Goal: Task Accomplishment & Management: Manage account settings

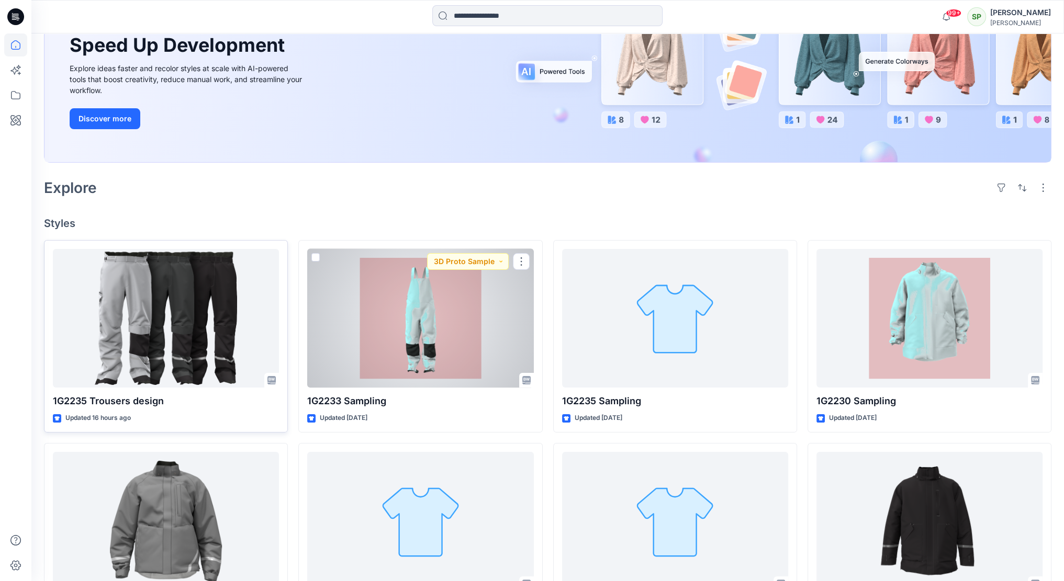
scroll to position [157, 0]
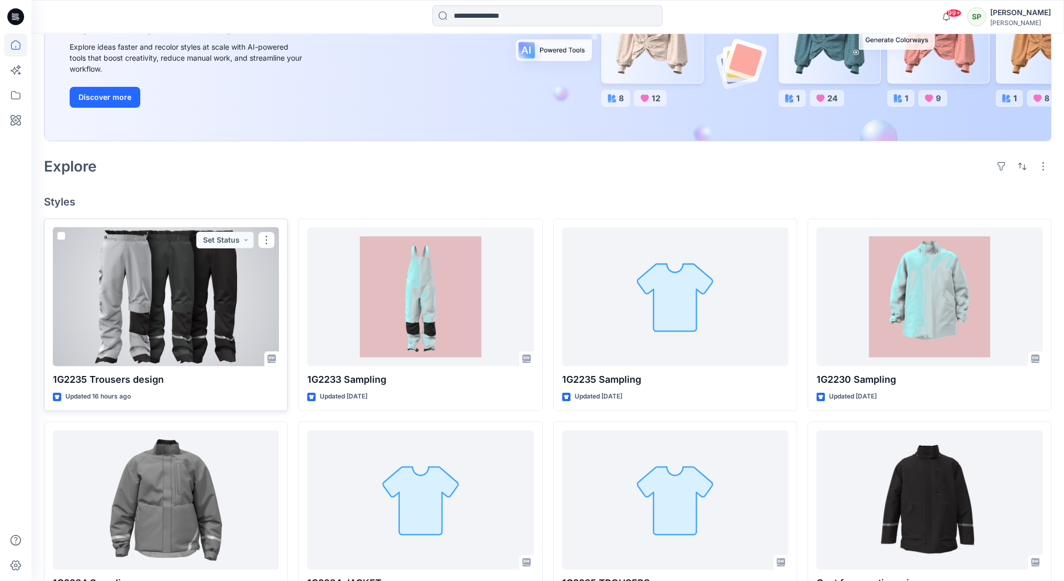
click at [201, 298] on div at bounding box center [166, 297] width 226 height 139
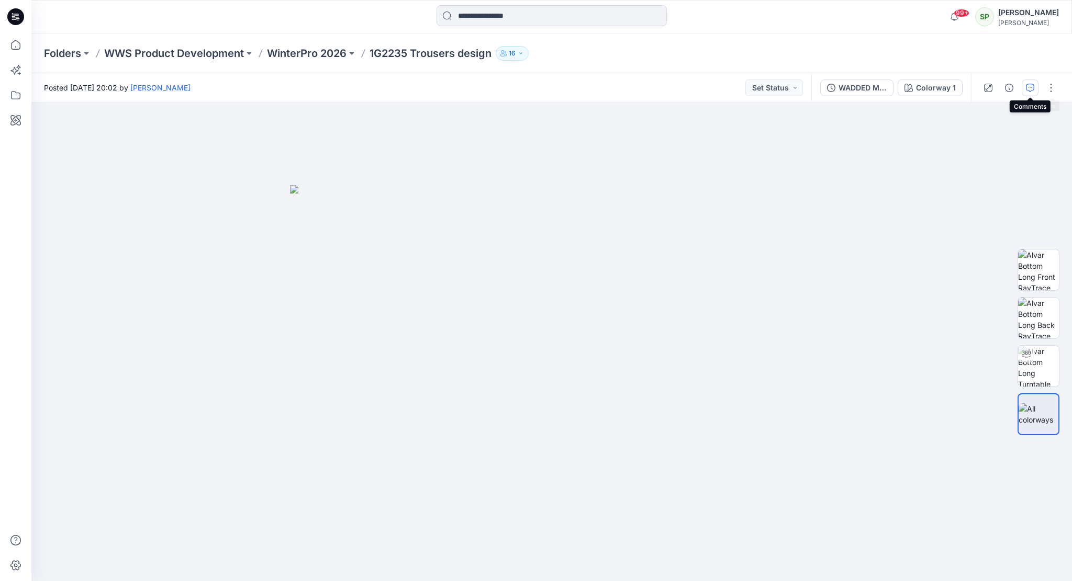
click at [1030, 85] on icon "button" at bounding box center [1030, 88] width 8 height 8
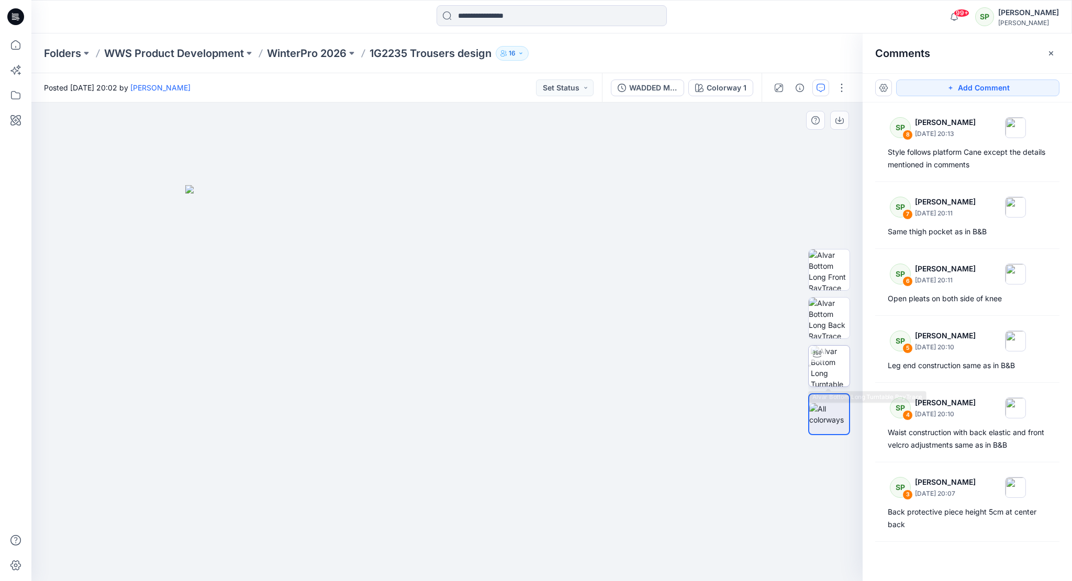
click at [839, 360] on img at bounding box center [830, 366] width 39 height 41
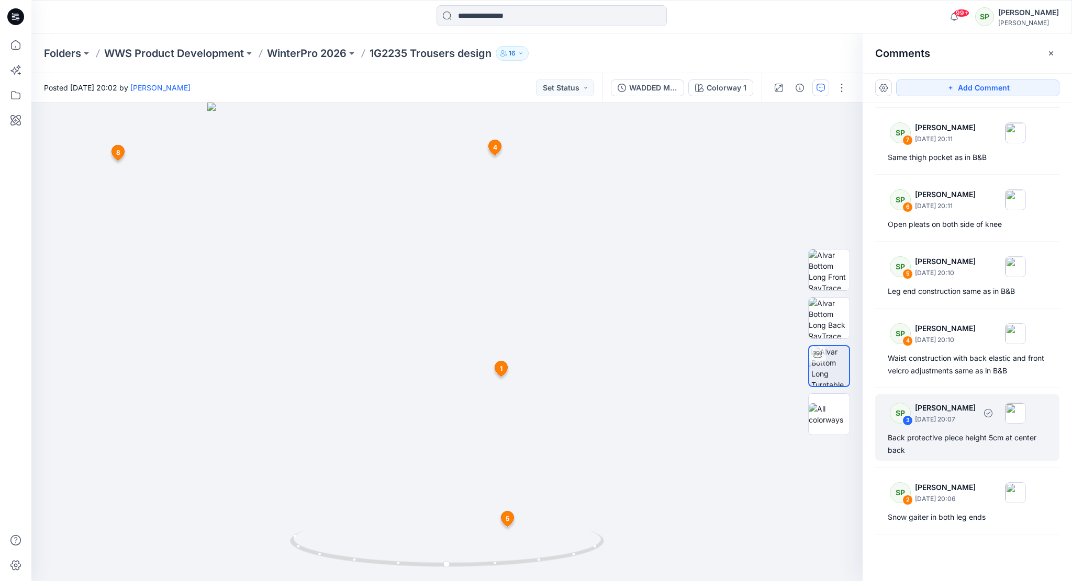
scroll to position [144, 0]
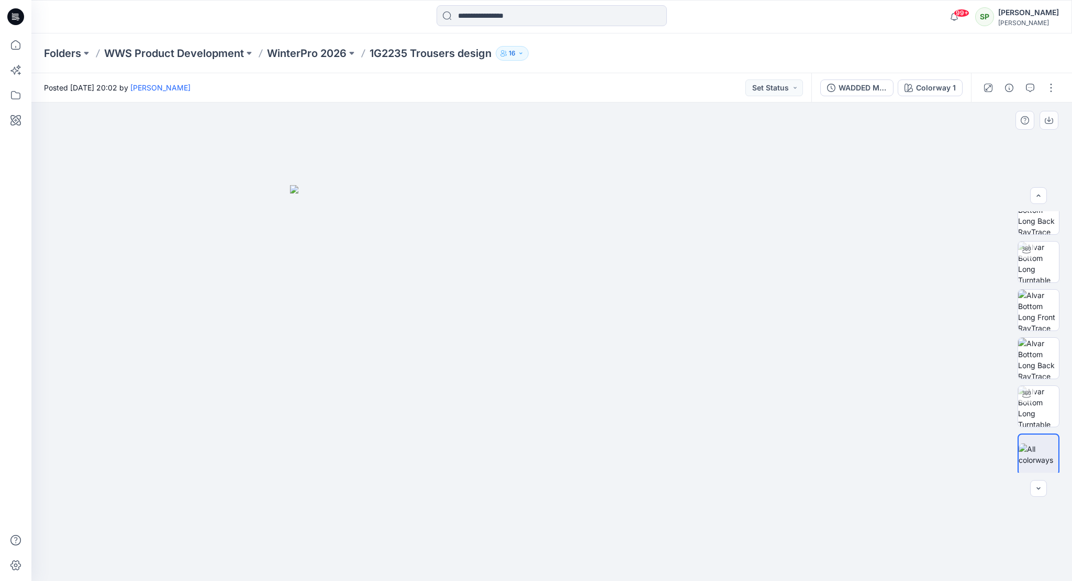
scroll to position [69, 0]
click at [1040, 397] on img at bounding box center [1038, 404] width 41 height 41
drag, startPoint x: 622, startPoint y: 569, endPoint x: 734, endPoint y: 550, distance: 113.6
click at [734, 550] on div at bounding box center [551, 342] width 1040 height 479
drag, startPoint x: 648, startPoint y: 398, endPoint x: 645, endPoint y: 258, distance: 139.8
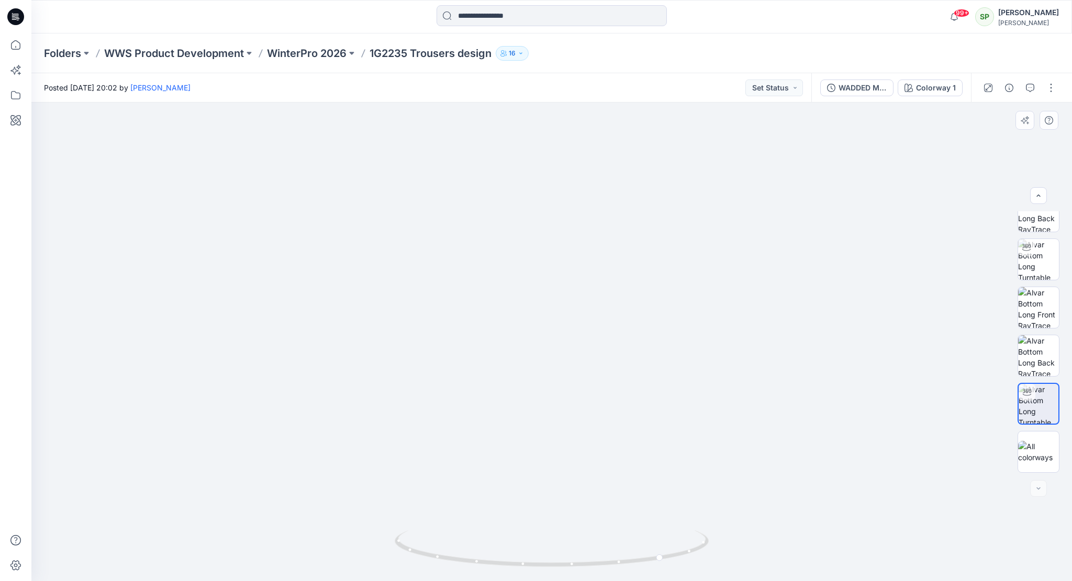
click at [645, 258] on img at bounding box center [551, 232] width 700 height 700
click at [1041, 253] on img at bounding box center [1038, 259] width 41 height 41
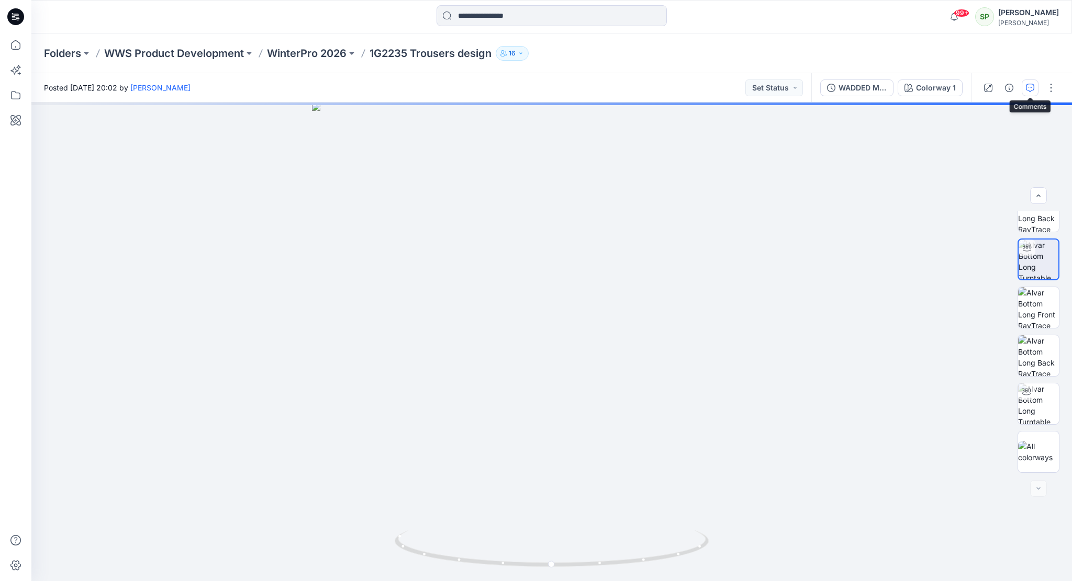
click at [1032, 87] on icon "button" at bounding box center [1030, 88] width 8 height 8
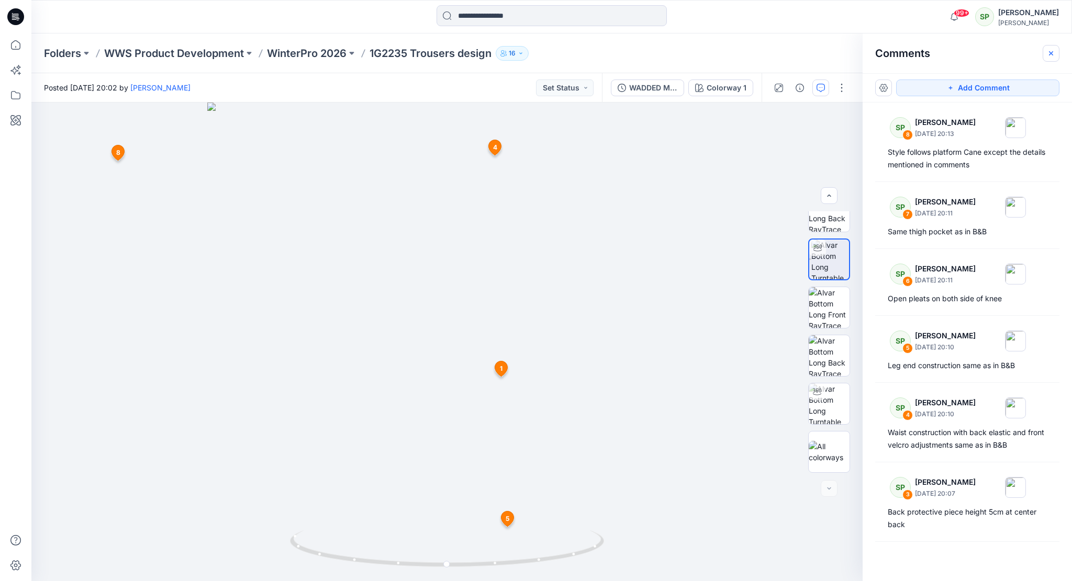
click at [1052, 50] on icon "button" at bounding box center [1051, 53] width 8 height 8
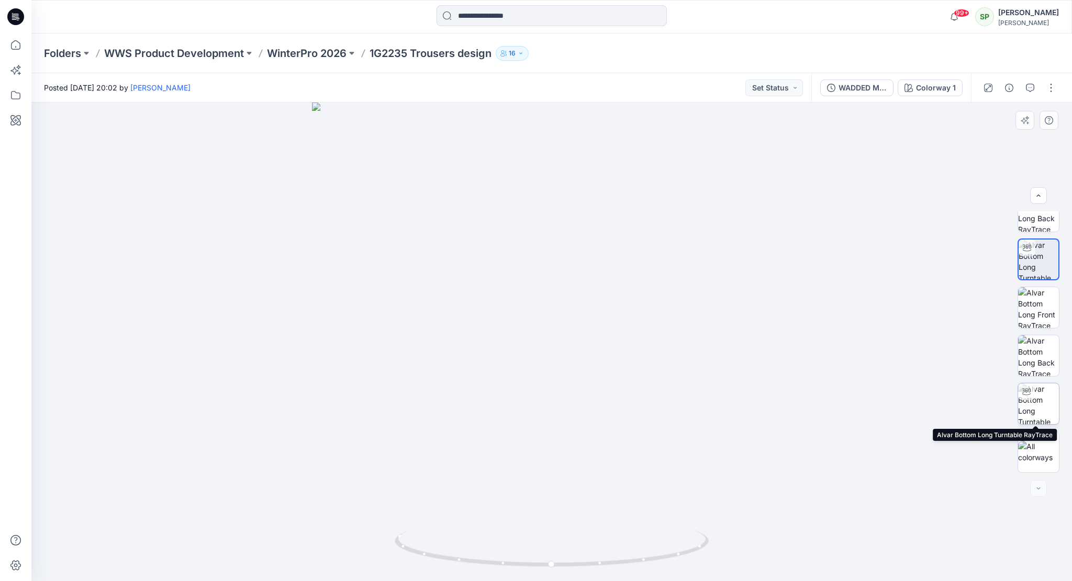
click at [1034, 405] on img at bounding box center [1038, 404] width 41 height 41
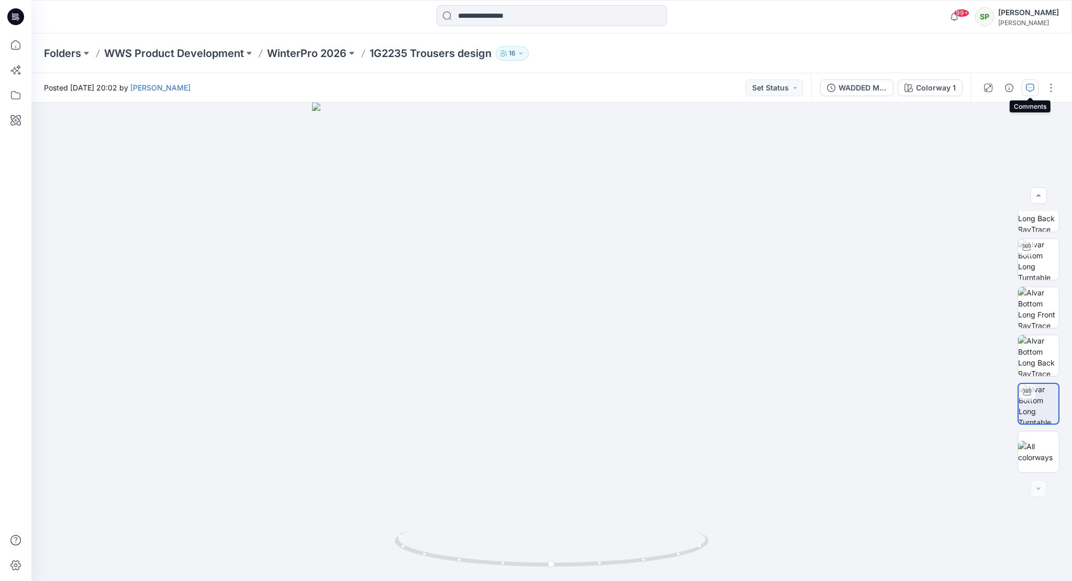
click at [1034, 86] on icon "button" at bounding box center [1030, 88] width 8 height 8
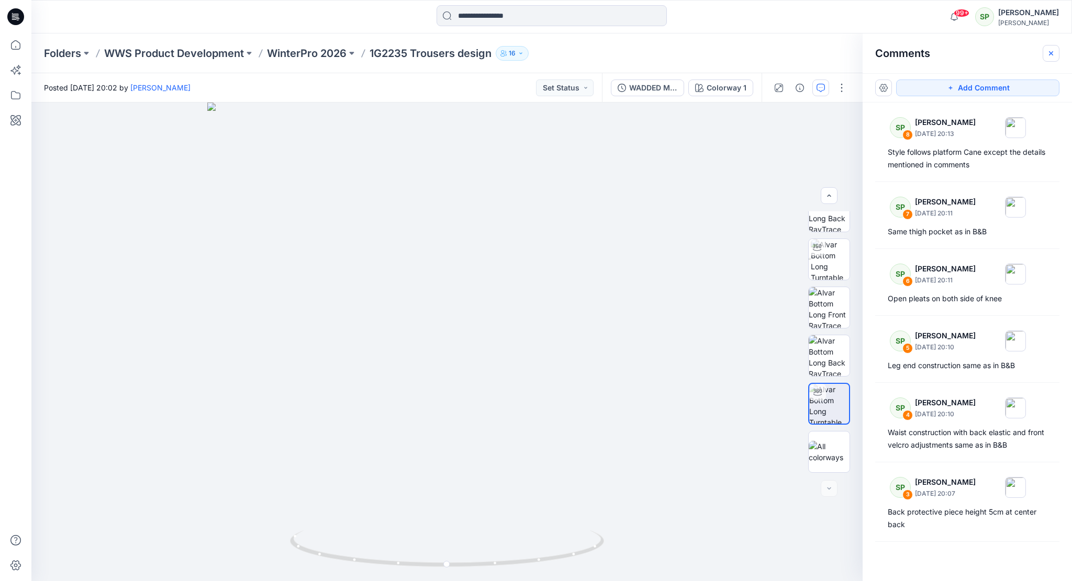
click at [1052, 52] on icon "button" at bounding box center [1051, 53] width 8 height 8
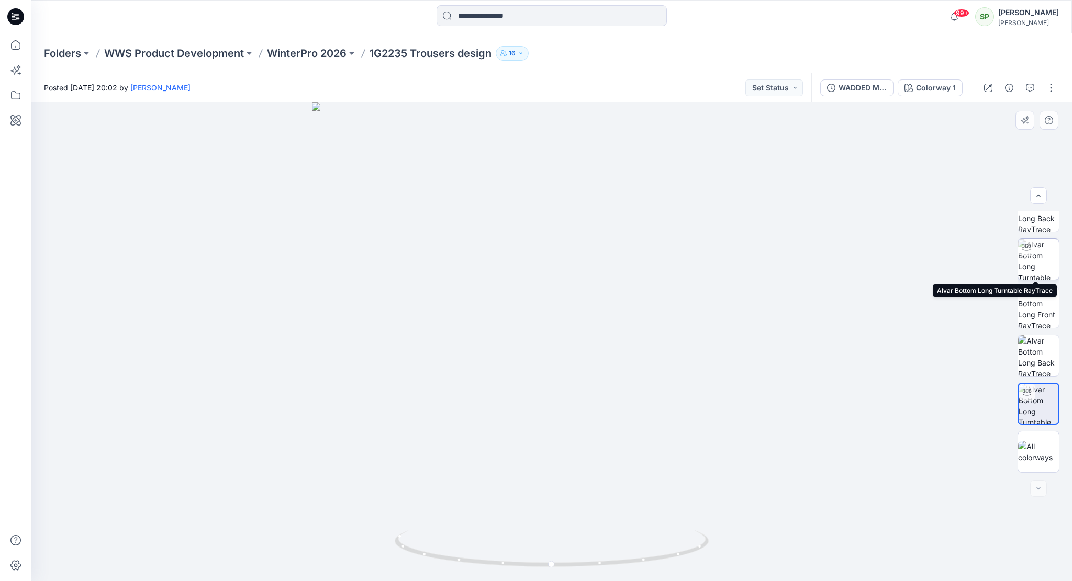
click at [1036, 257] on img at bounding box center [1038, 259] width 41 height 41
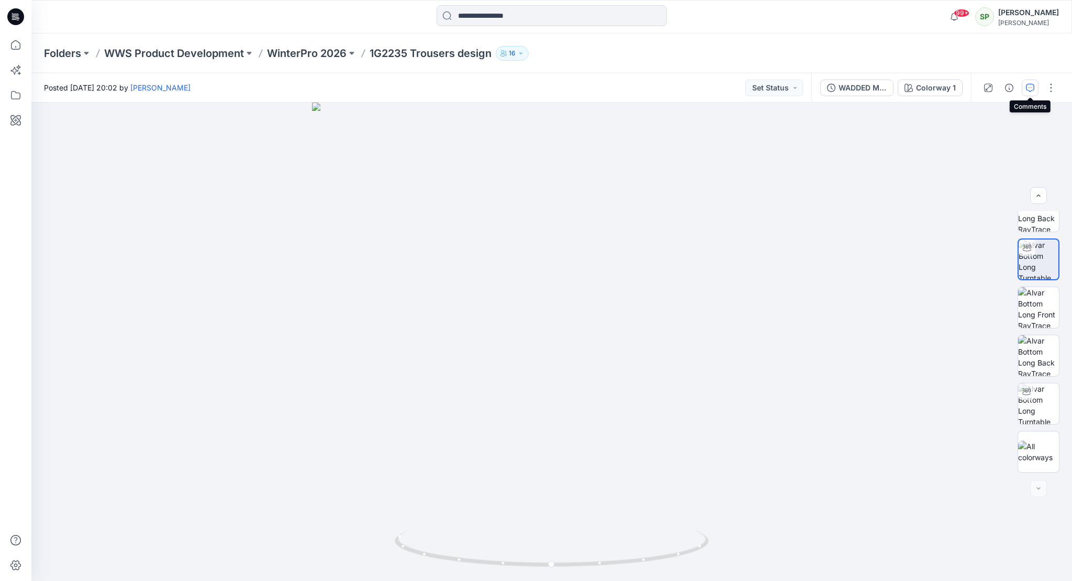
click at [1033, 89] on icon "button" at bounding box center [1030, 88] width 8 height 8
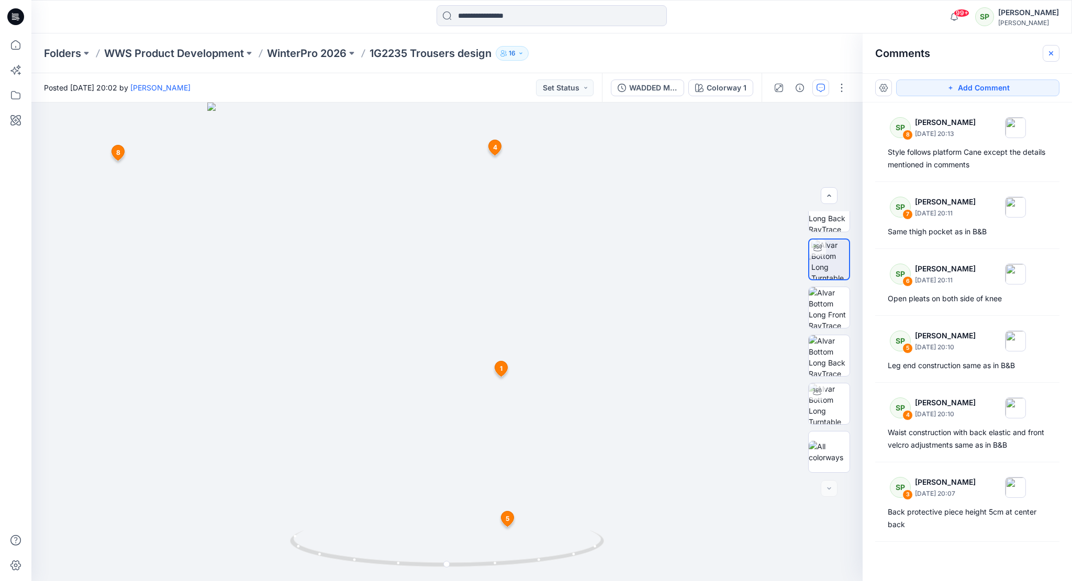
click at [1057, 54] on button "button" at bounding box center [1050, 53] width 17 height 17
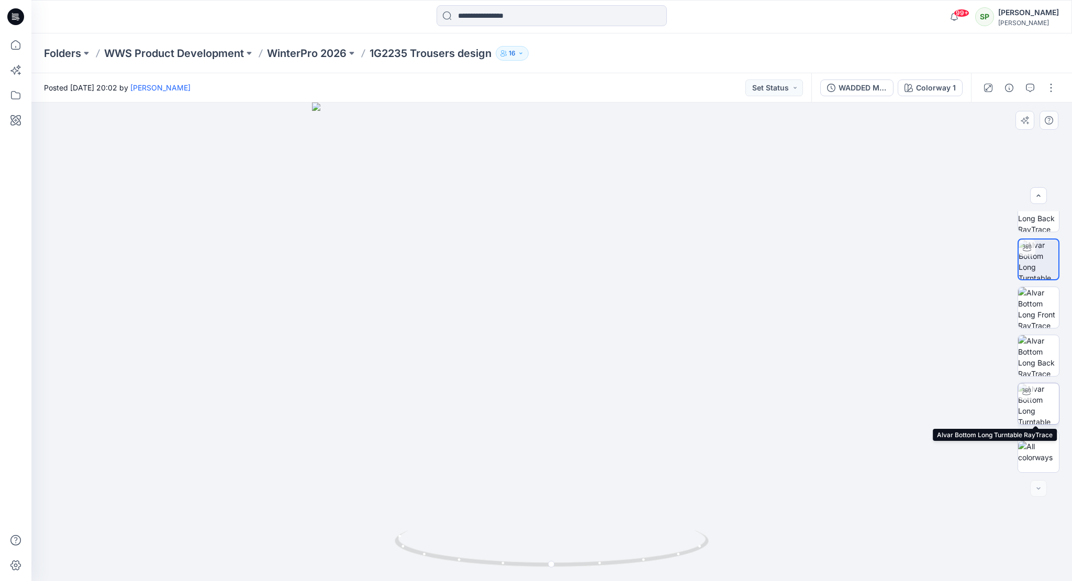
click at [1043, 392] on img at bounding box center [1038, 404] width 41 height 41
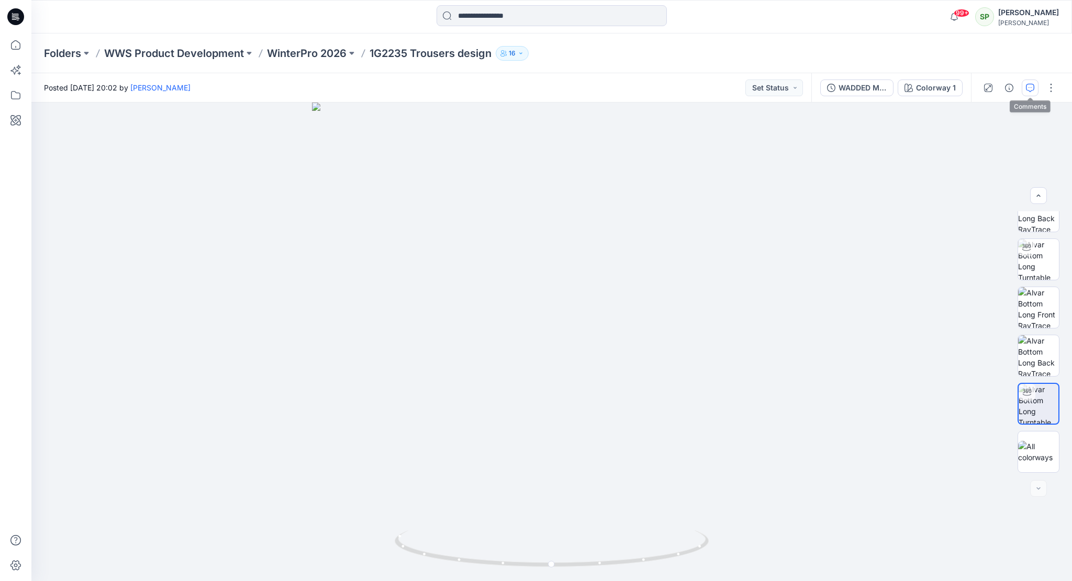
click at [1029, 84] on icon "button" at bounding box center [1030, 88] width 8 height 8
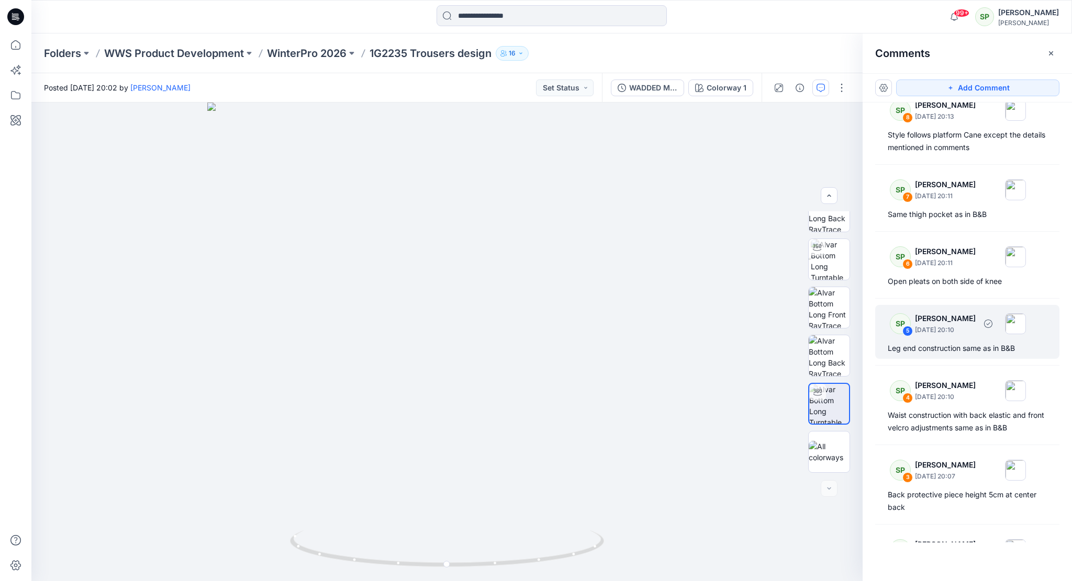
scroll to position [0, 0]
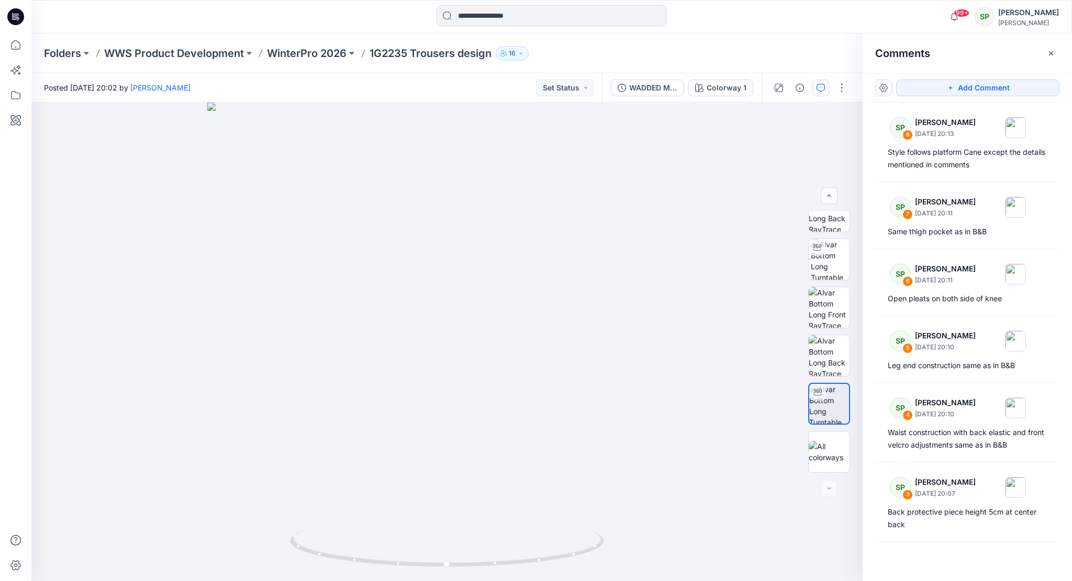
click at [1048, 48] on button "button" at bounding box center [1050, 53] width 17 height 17
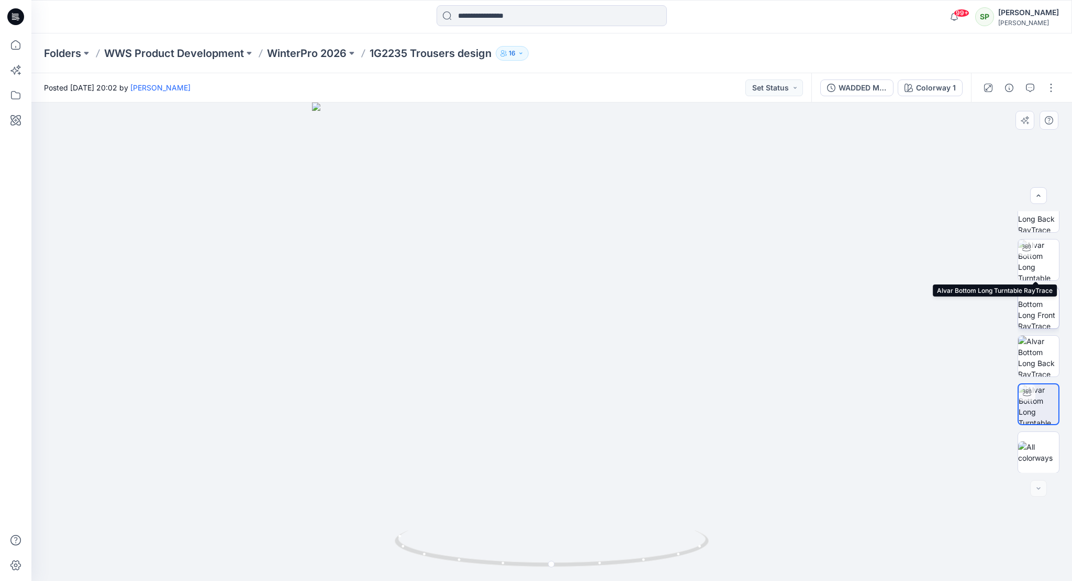
scroll to position [69, 0]
click at [1031, 253] on div at bounding box center [1026, 247] width 17 height 17
drag, startPoint x: 657, startPoint y: 562, endPoint x: 764, endPoint y: 532, distance: 110.3
click at [764, 532] on div at bounding box center [551, 342] width 1040 height 479
click at [1052, 85] on button "button" at bounding box center [1050, 88] width 17 height 17
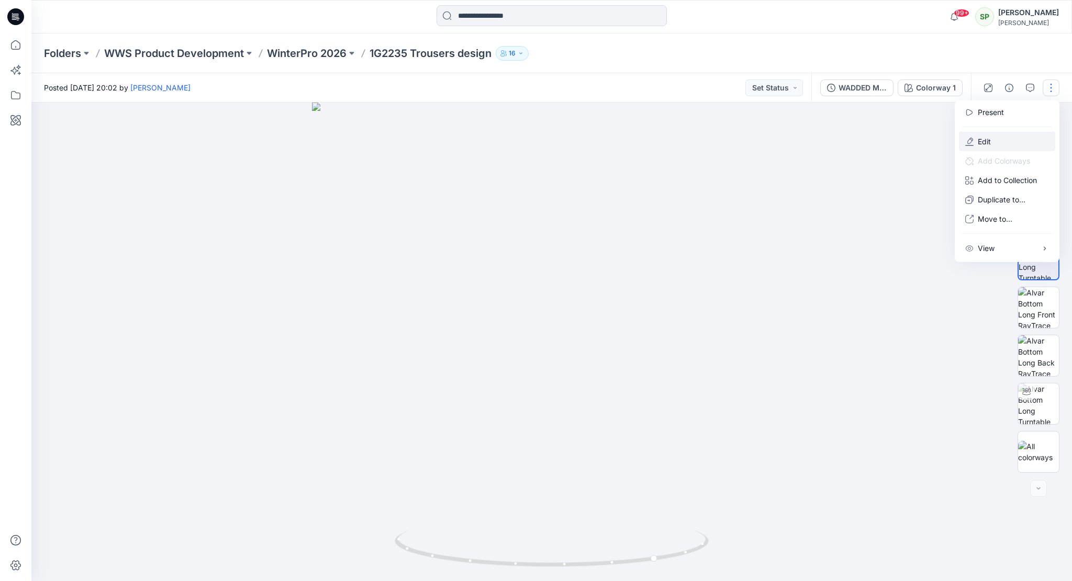
click at [991, 139] on button "Edit" at bounding box center [1007, 141] width 96 height 19
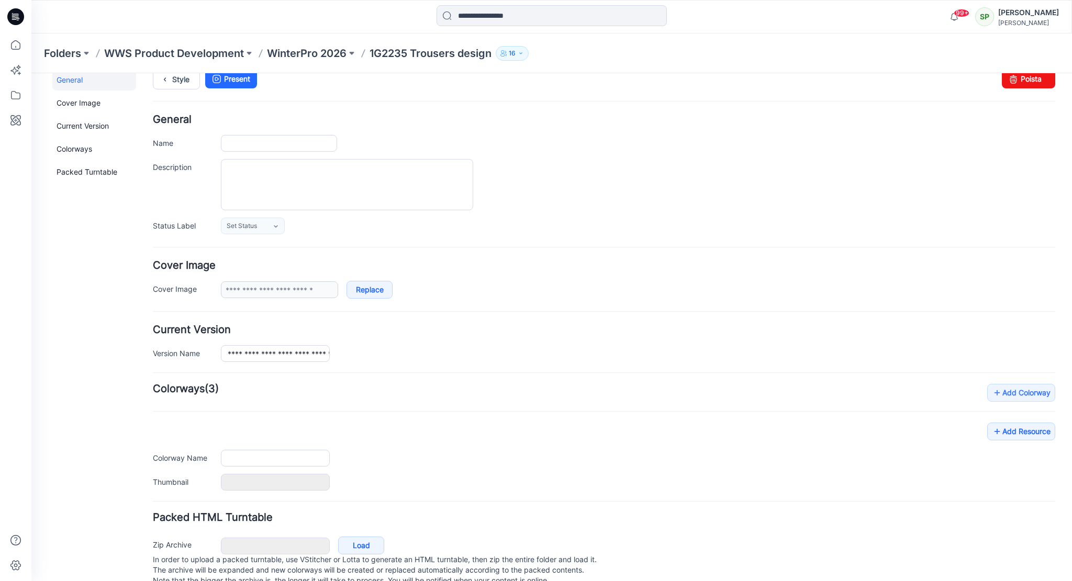
scroll to position [43, 0]
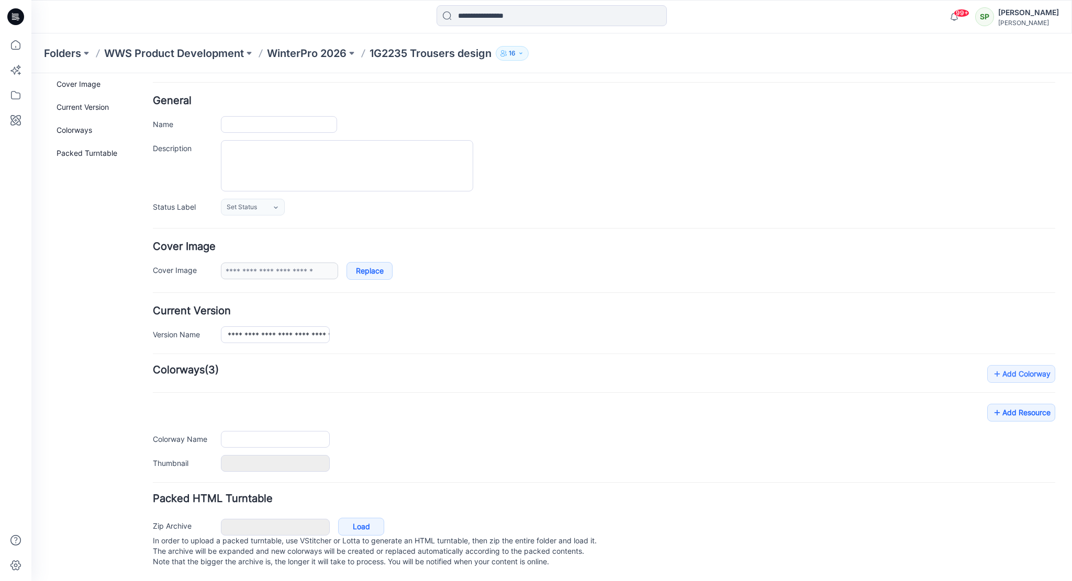
type input "**********"
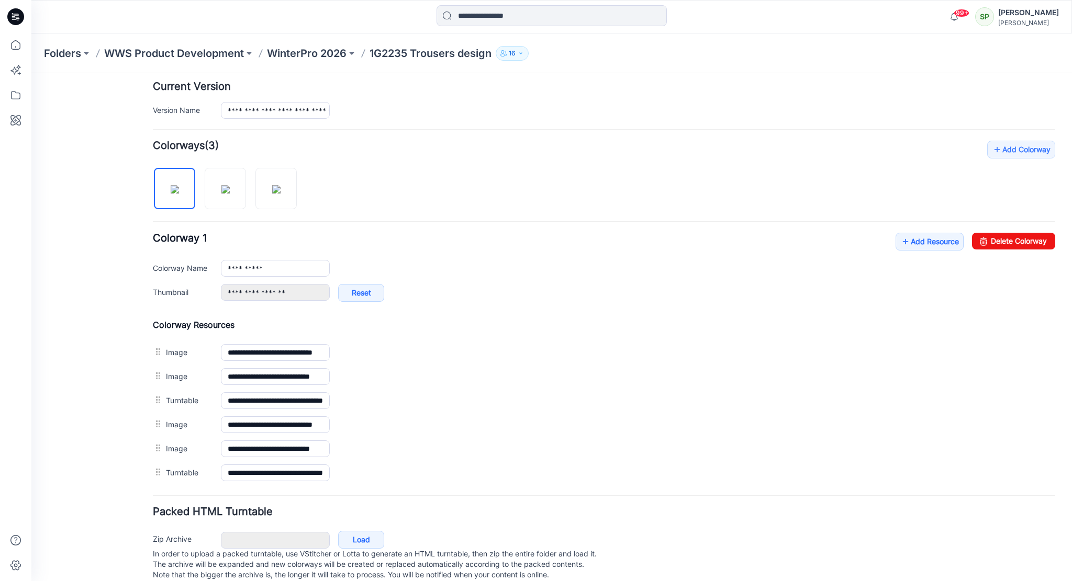
scroll to position [280, 0]
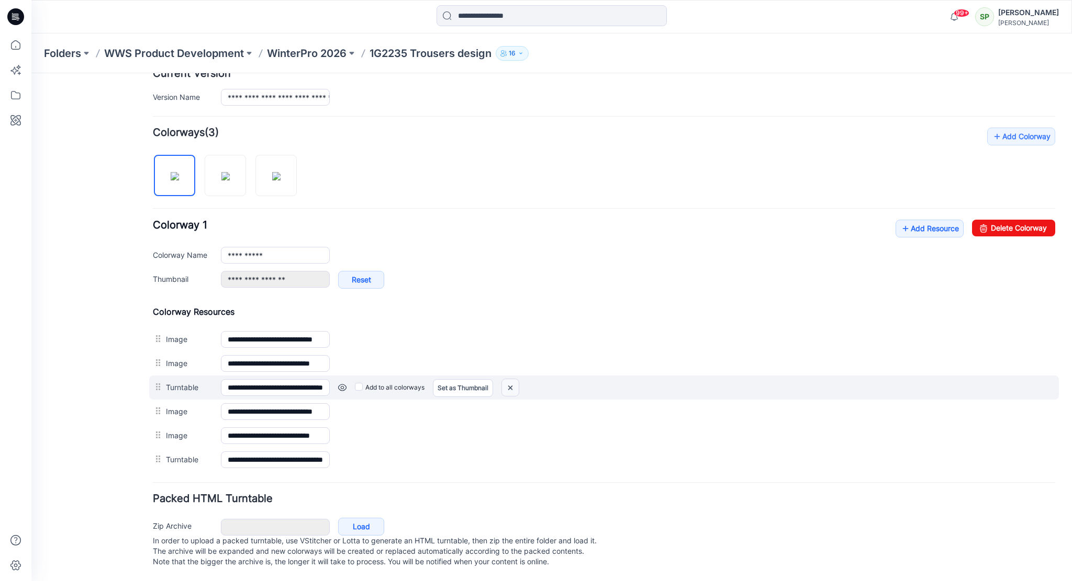
drag, startPoint x: 512, startPoint y: 375, endPoint x: 614, endPoint y: 118, distance: 276.2
click at [512, 379] on img at bounding box center [510, 387] width 17 height 17
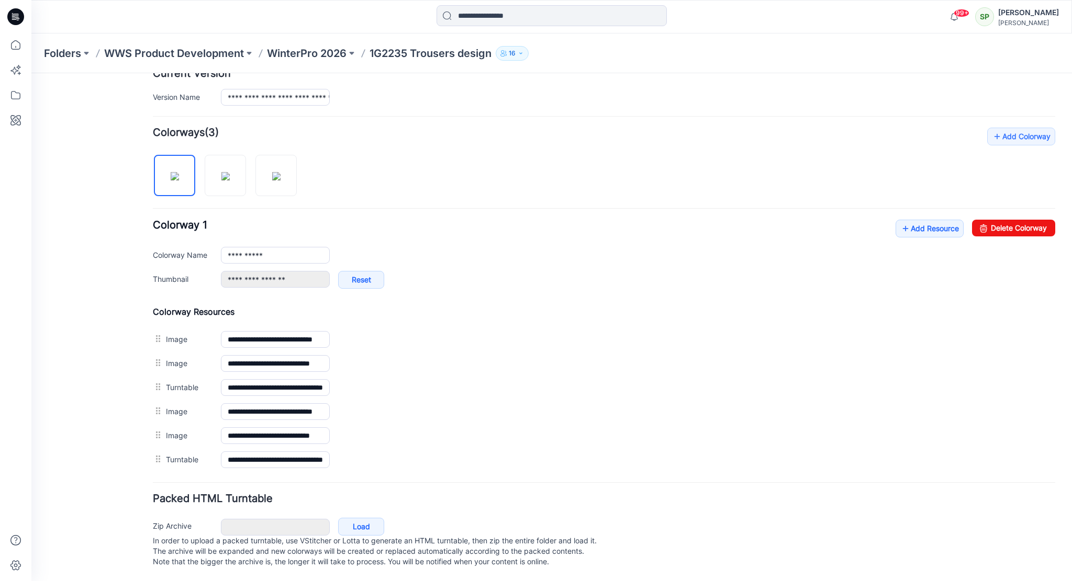
scroll to position [256, 0]
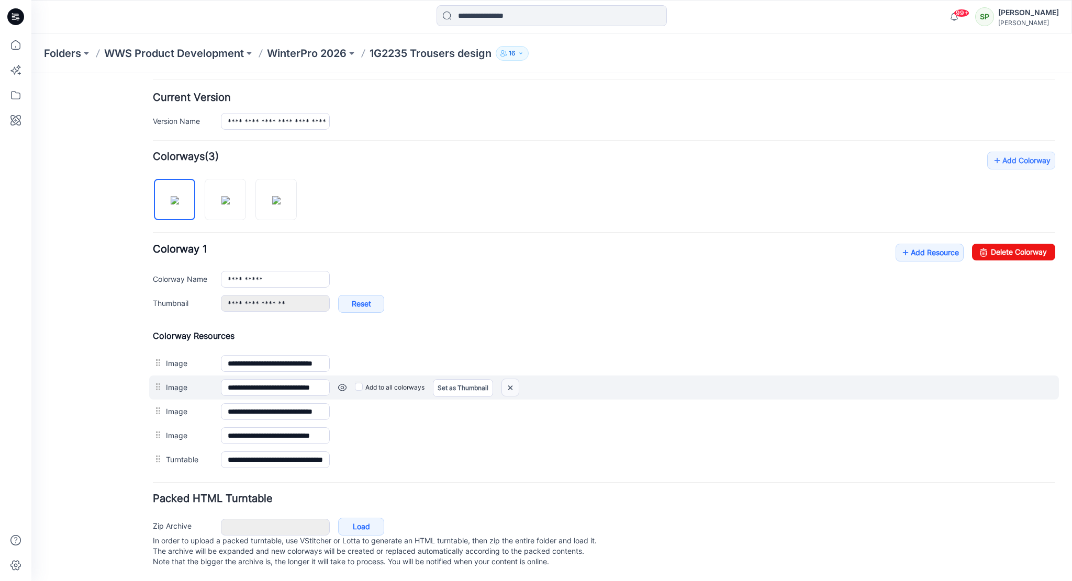
click at [513, 379] on img at bounding box center [510, 387] width 17 height 17
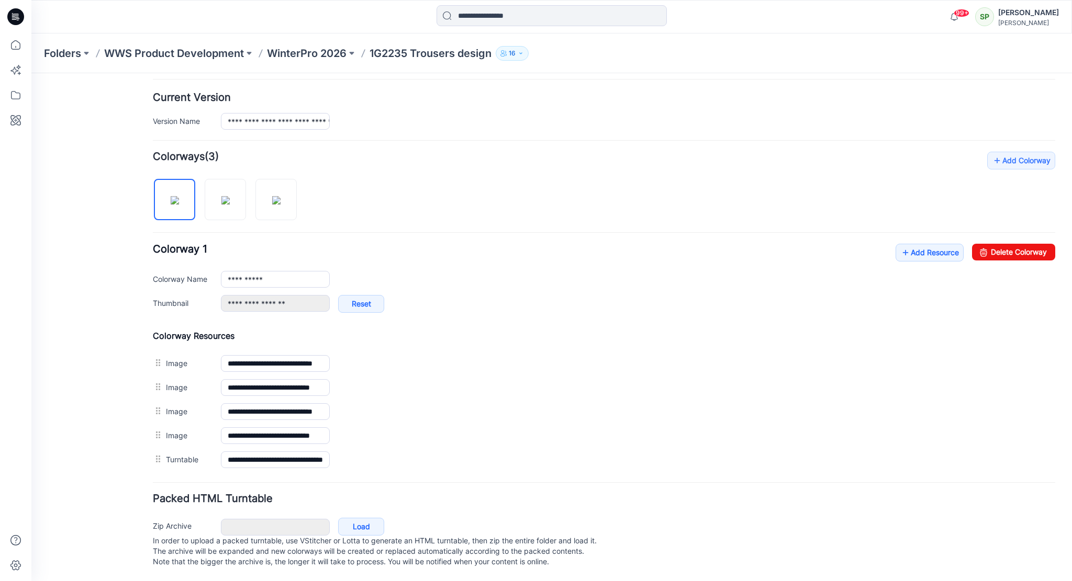
scroll to position [232, 0]
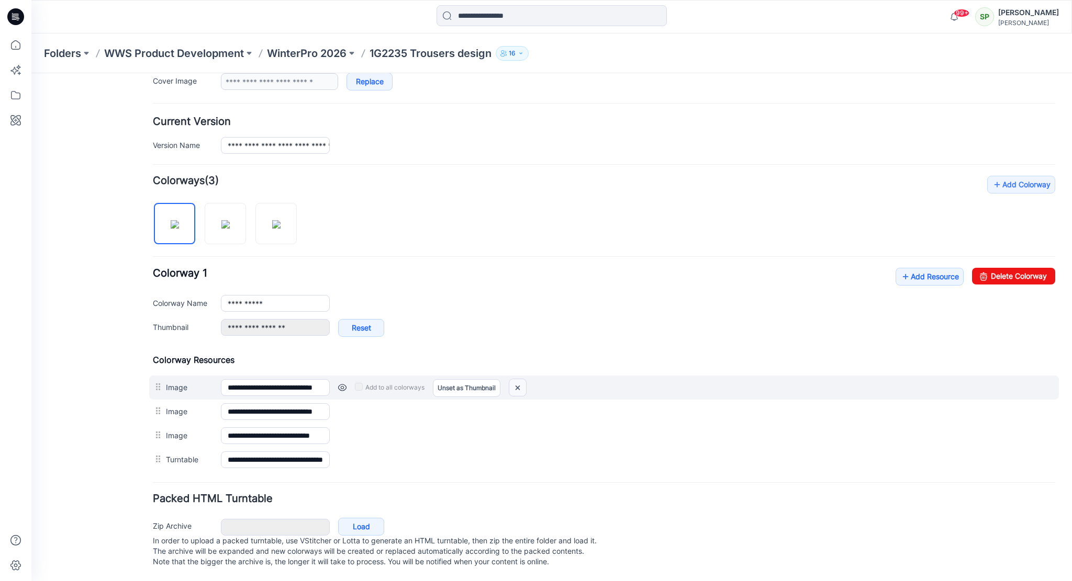
drag, startPoint x: 521, startPoint y: 377, endPoint x: 620, endPoint y: 115, distance: 280.9
click at [521, 379] on img at bounding box center [517, 387] width 17 height 17
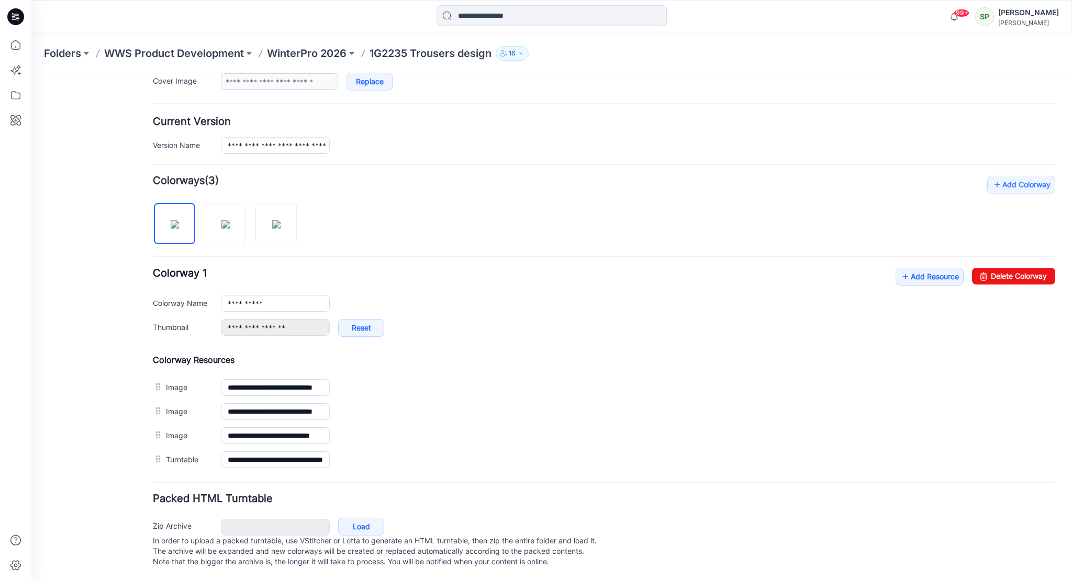
scroll to position [197, 0]
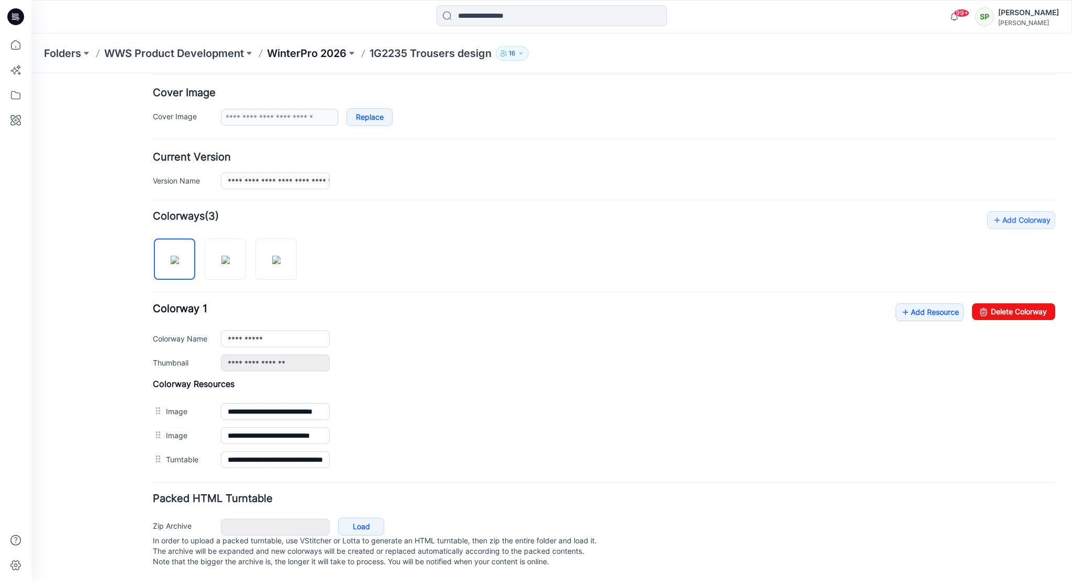
click at [319, 51] on p "WinterPro 2026" at bounding box center [307, 53] width 80 height 15
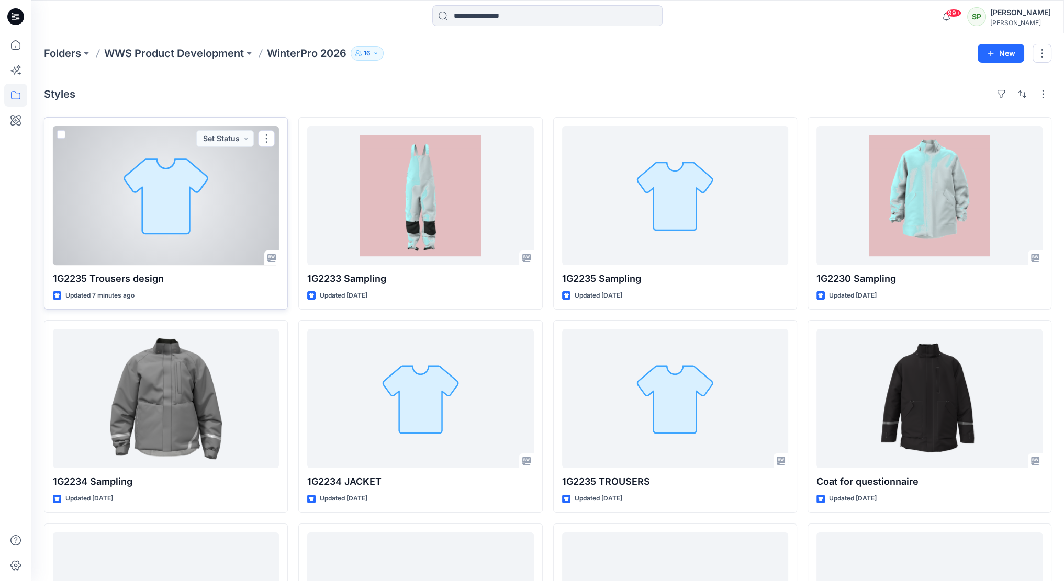
click at [180, 213] on div at bounding box center [166, 195] width 226 height 139
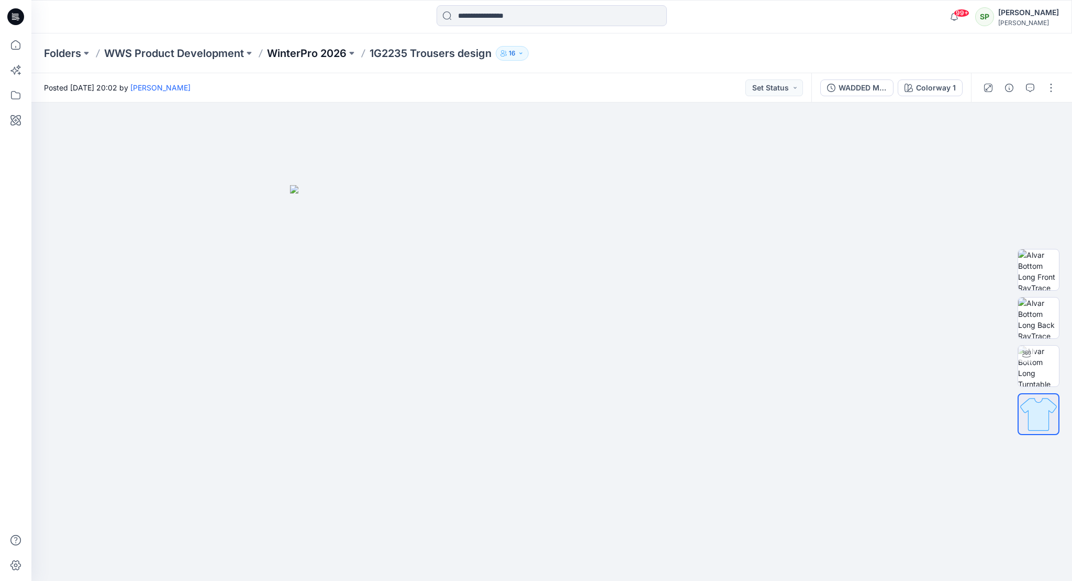
click at [320, 48] on p "WinterPro 2026" at bounding box center [307, 53] width 80 height 15
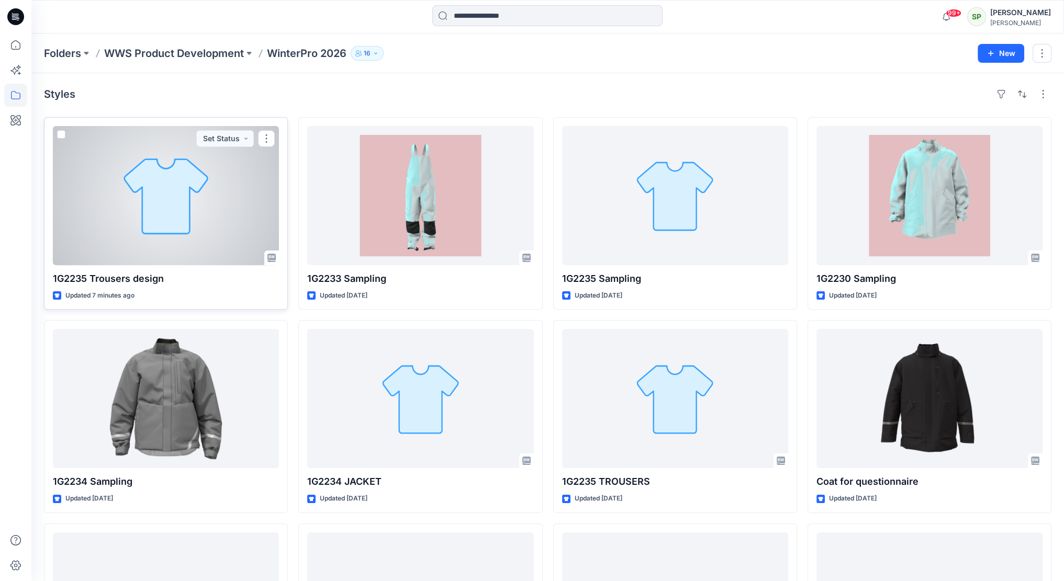
click at [169, 203] on div at bounding box center [166, 195] width 226 height 139
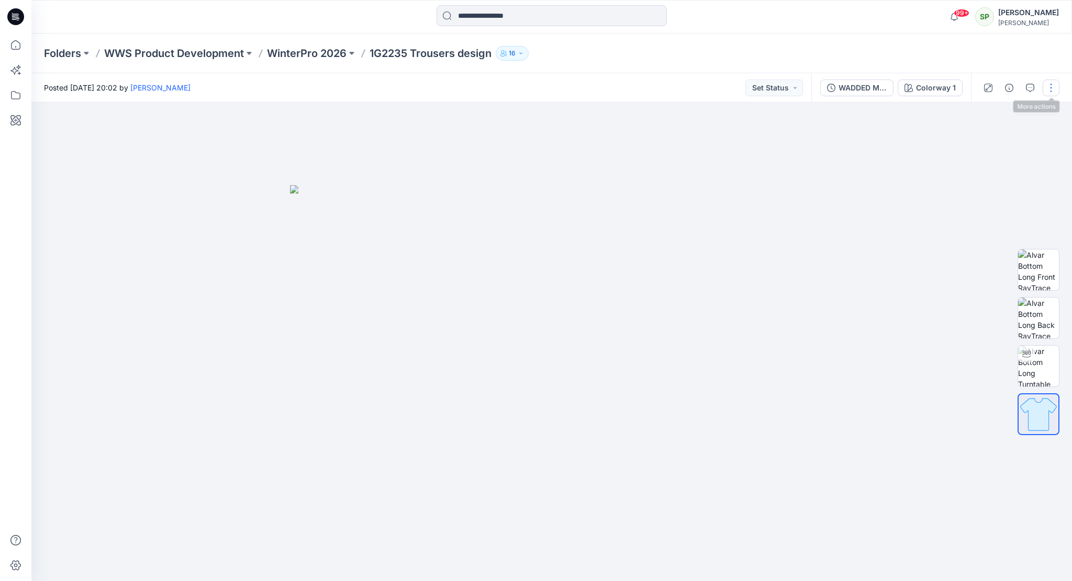
click at [1053, 84] on button "button" at bounding box center [1050, 88] width 17 height 17
click at [1010, 140] on button "Edit" at bounding box center [1007, 141] width 96 height 19
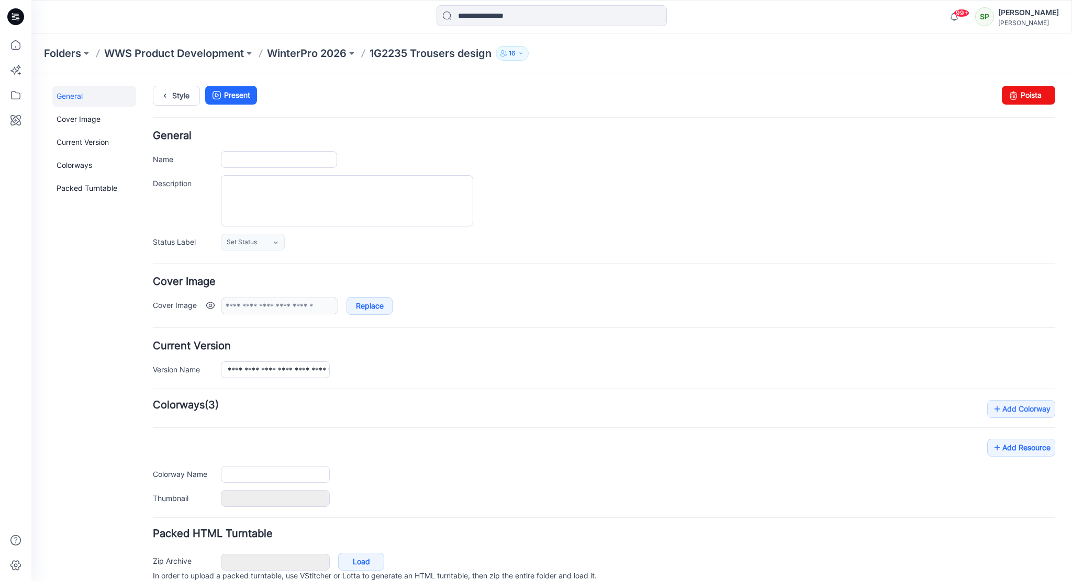
type input "**********"
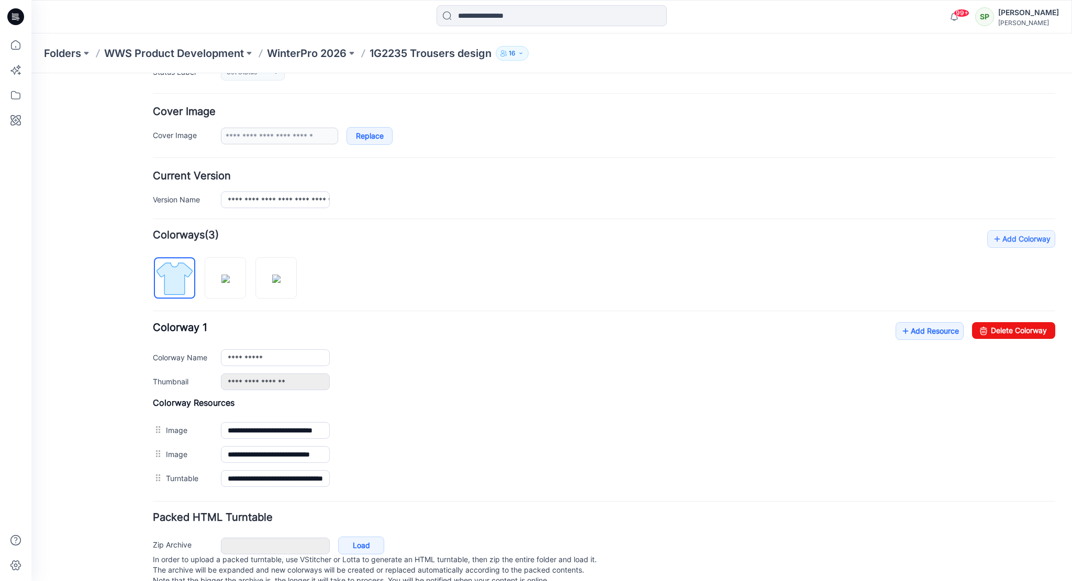
scroll to position [197, 0]
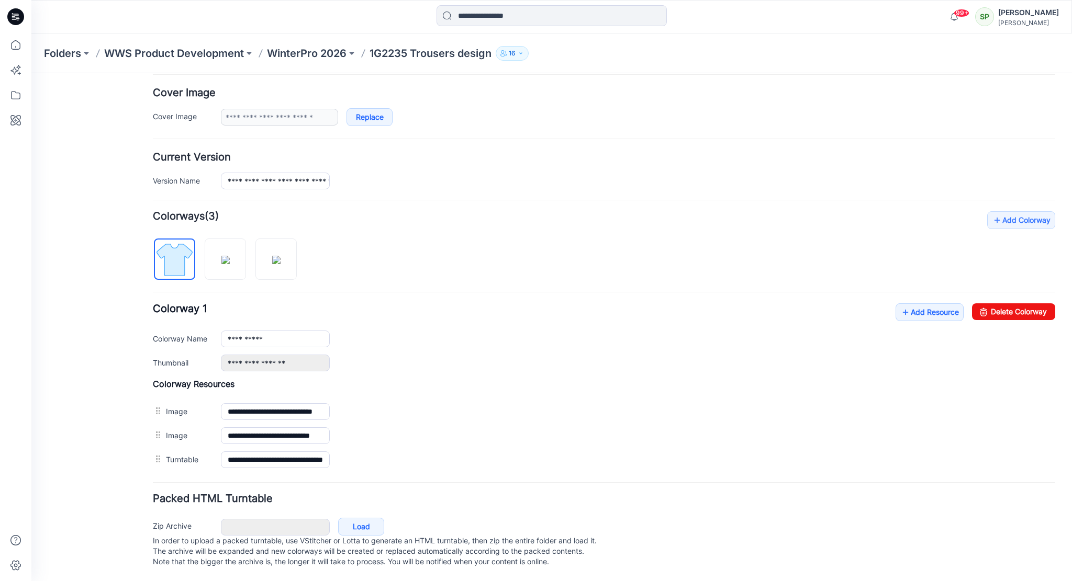
click at [172, 357] on label "Thumbnail" at bounding box center [182, 363] width 58 height 12
click at [368, 109] on link "Replace" at bounding box center [369, 117] width 46 height 18
click at [189, 244] on img at bounding box center [174, 259] width 39 height 39
click at [230, 256] on img at bounding box center [225, 260] width 8 height 8
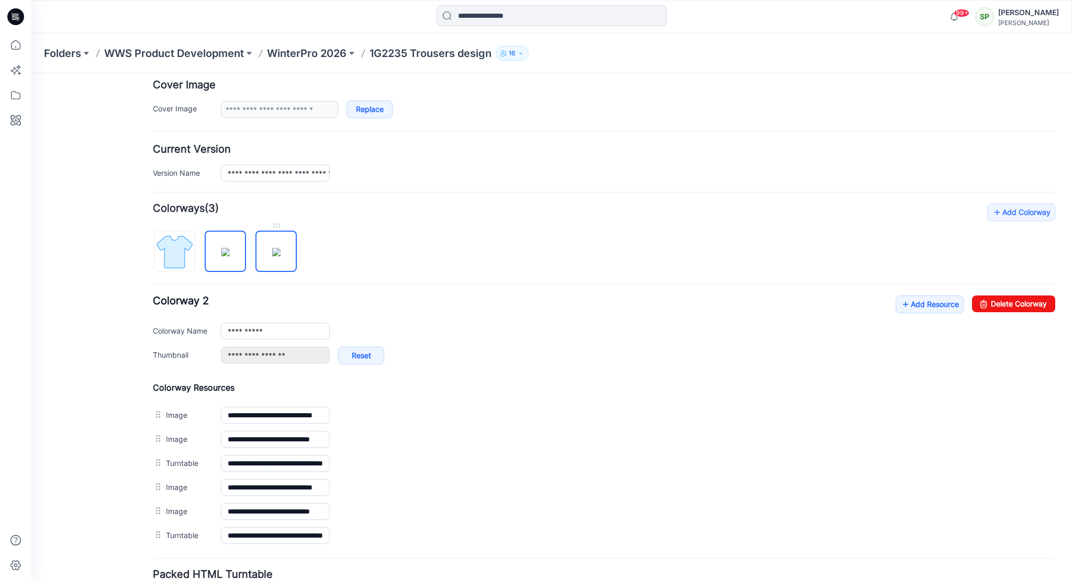
click at [272, 248] on img at bounding box center [276, 252] width 8 height 8
click at [172, 245] on img at bounding box center [174, 251] width 39 height 39
type input "**********"
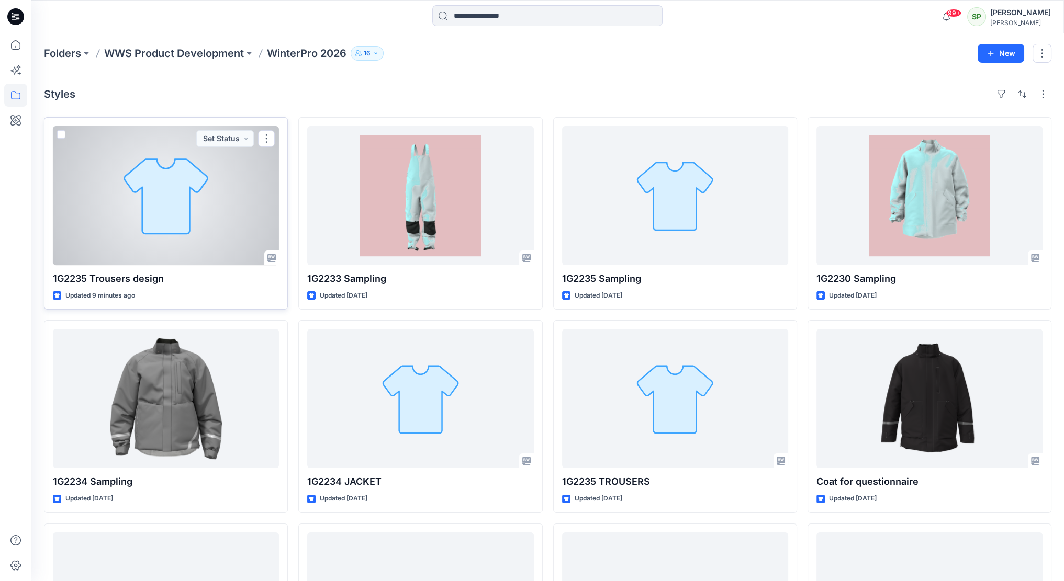
click at [174, 213] on div at bounding box center [166, 195] width 226 height 139
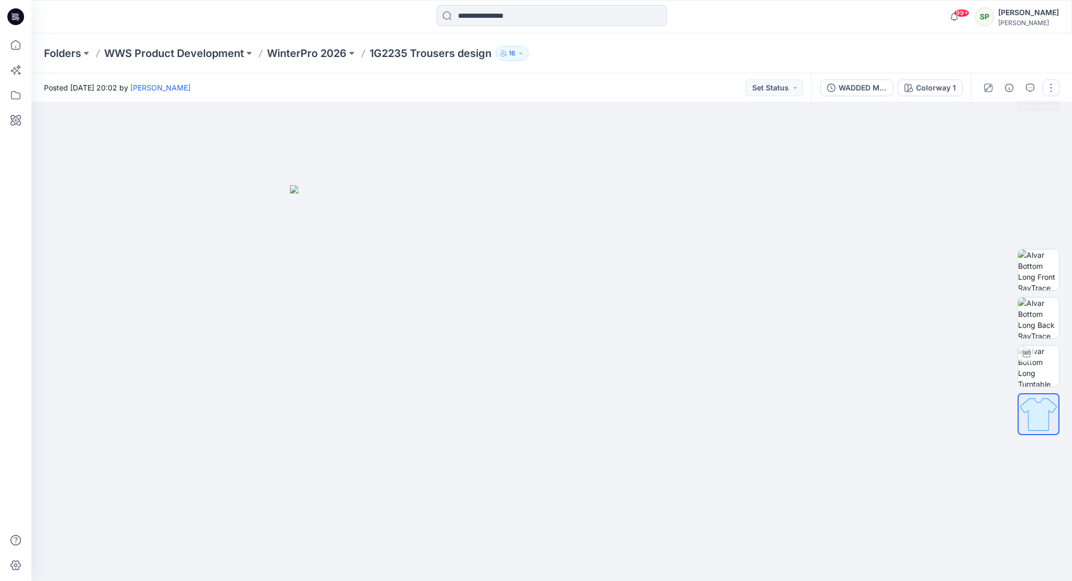
click at [1057, 87] on button "button" at bounding box center [1050, 88] width 17 height 17
click at [1001, 135] on button "Edit" at bounding box center [1007, 141] width 96 height 19
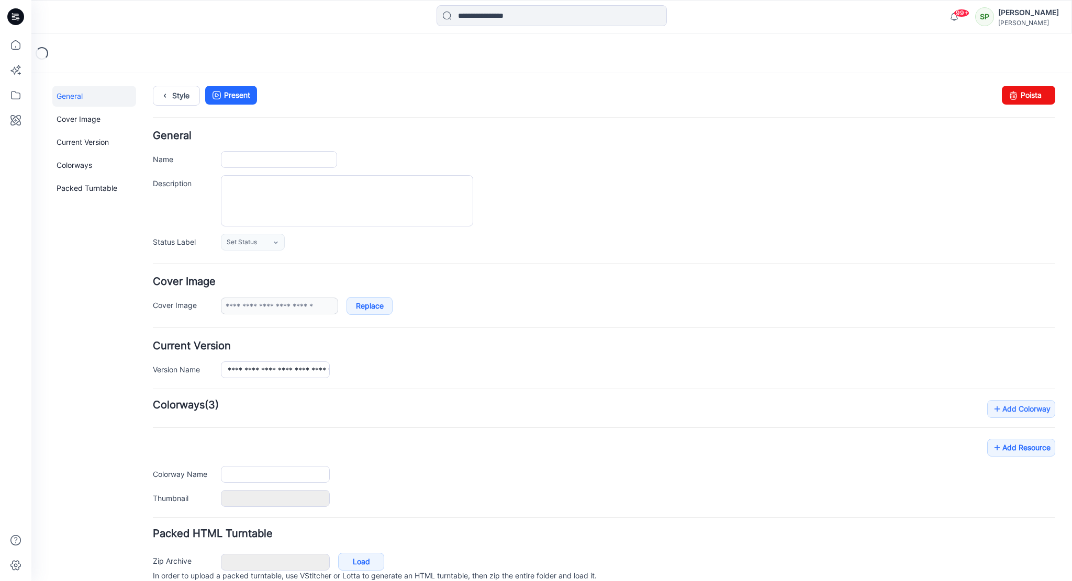
type input "**********"
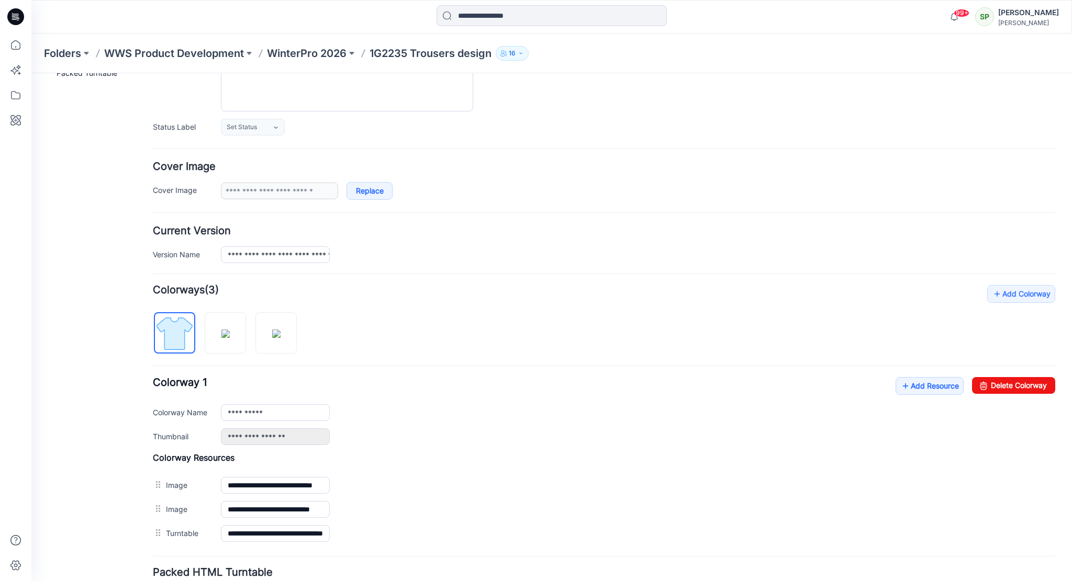
scroll to position [157, 0]
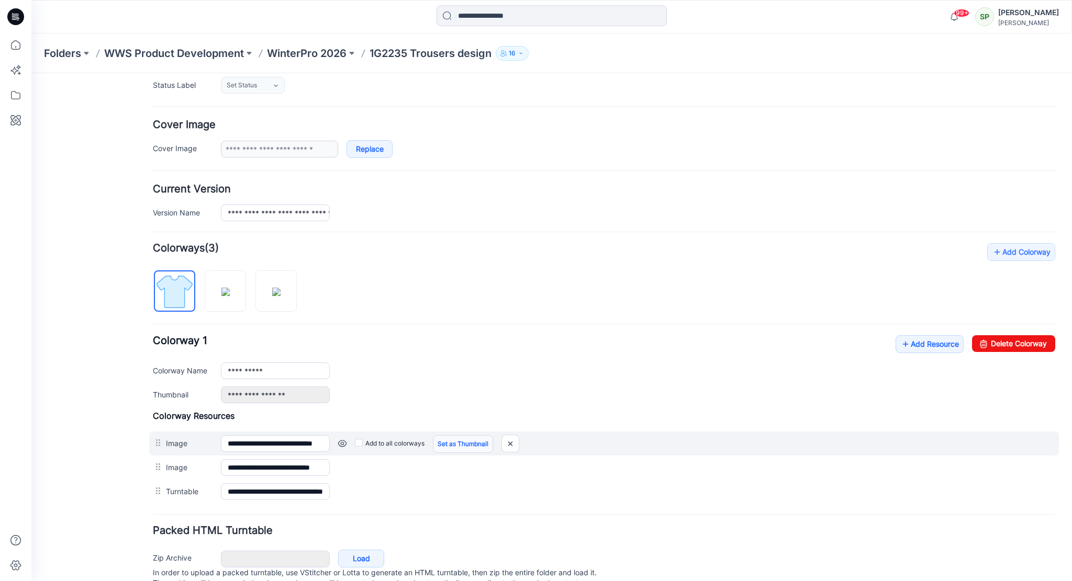
click link "Set as Thumbnail"
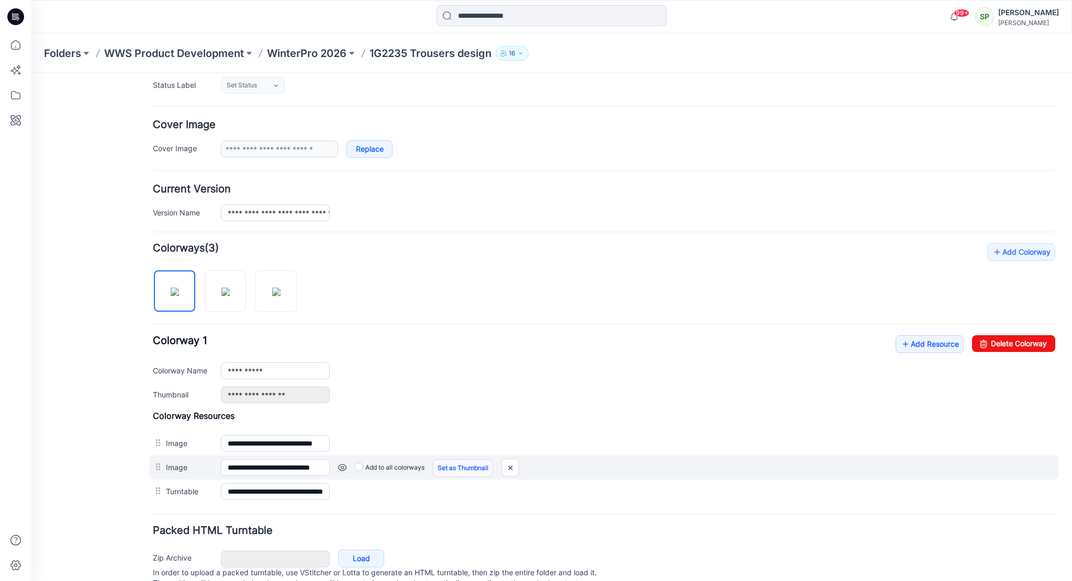
click link "Set as Thumbnail"
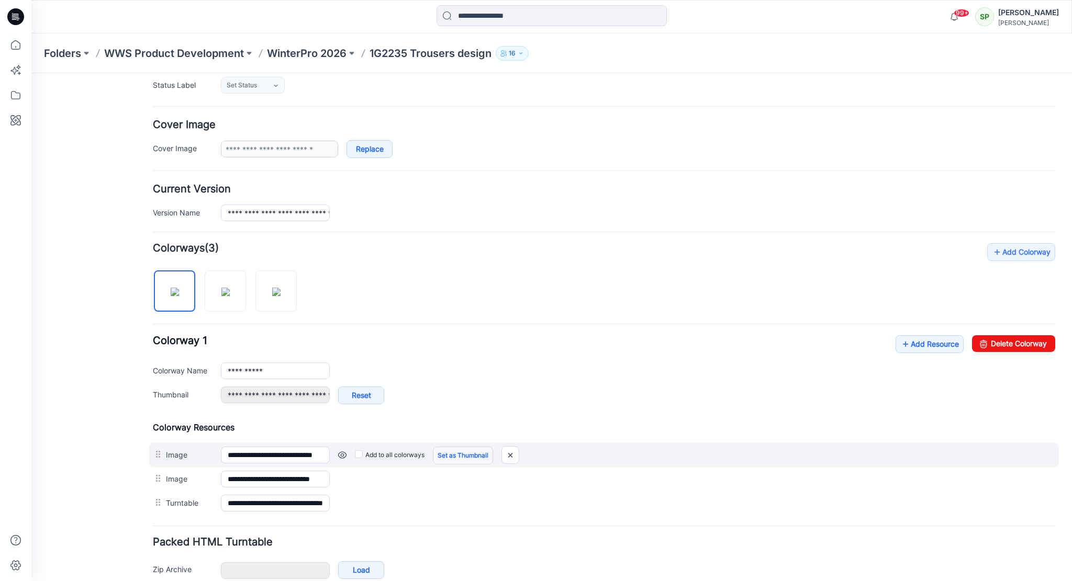
click link "Set as Thumbnail"
type input "**********"
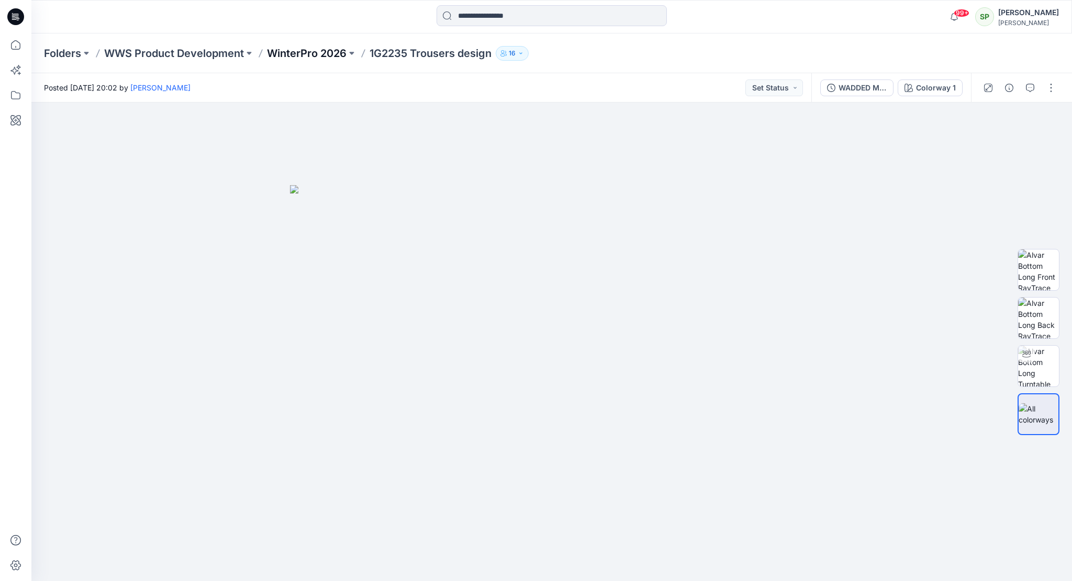
click at [334, 46] on p "WinterPro 2026" at bounding box center [307, 53] width 80 height 15
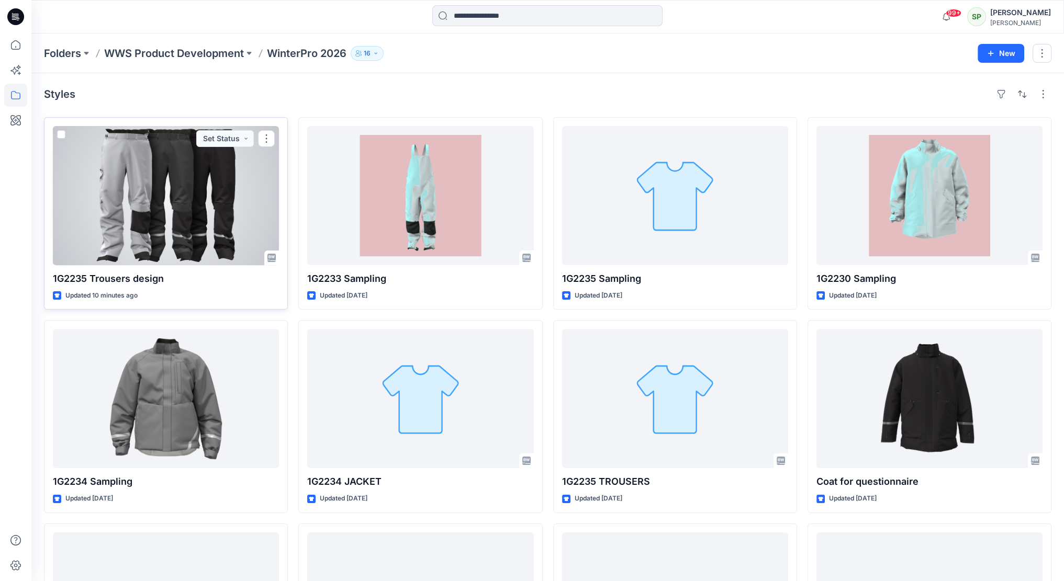
click at [193, 198] on div at bounding box center [166, 195] width 226 height 139
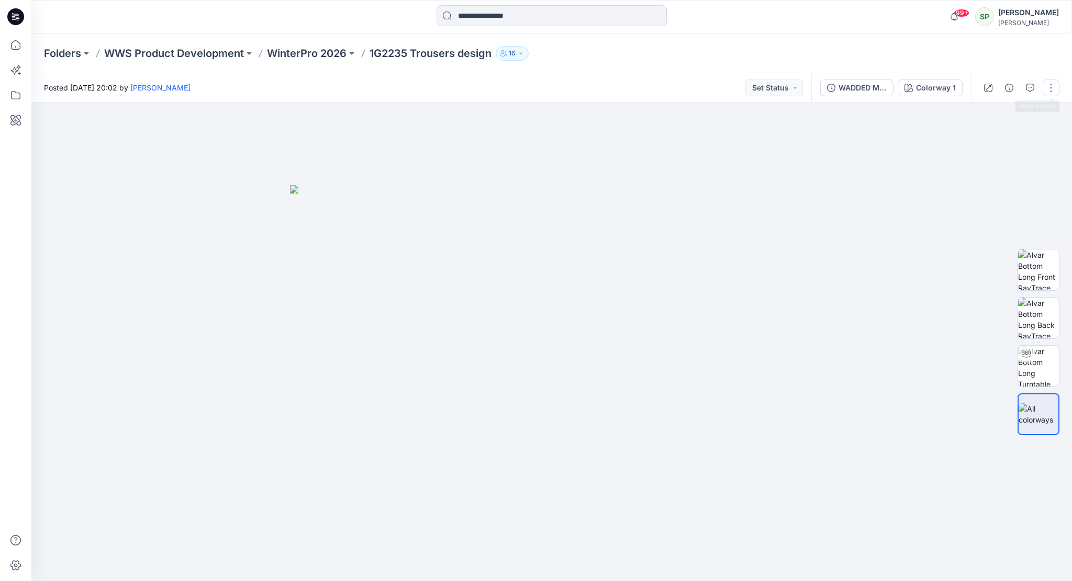
click at [1050, 89] on button "button" at bounding box center [1050, 88] width 17 height 17
click at [983, 138] on p "Edit" at bounding box center [984, 141] width 13 height 11
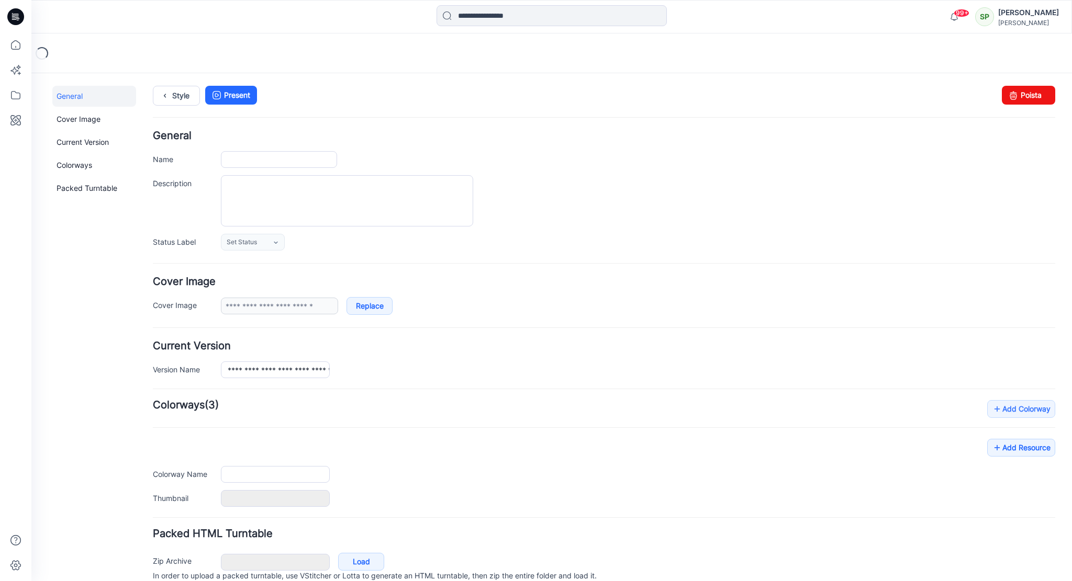
type input "**********"
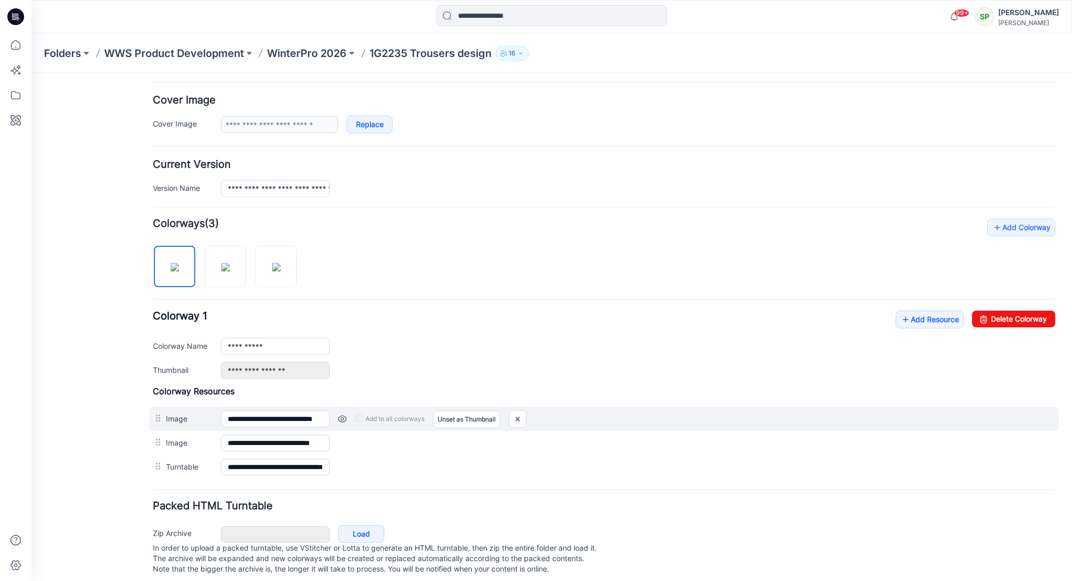
scroll to position [197, 0]
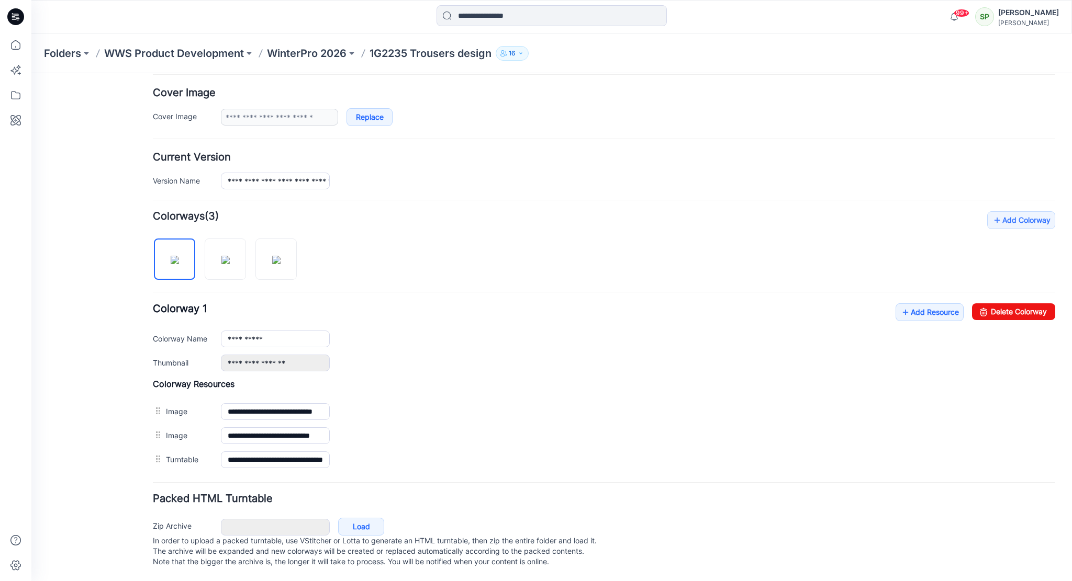
click at [188, 210] on strong "Colorways" at bounding box center [179, 216] width 52 height 13
click at [352, 244] on div "**********" at bounding box center [604, 341] width 902 height 261
click at [225, 256] on img at bounding box center [225, 260] width 8 height 8
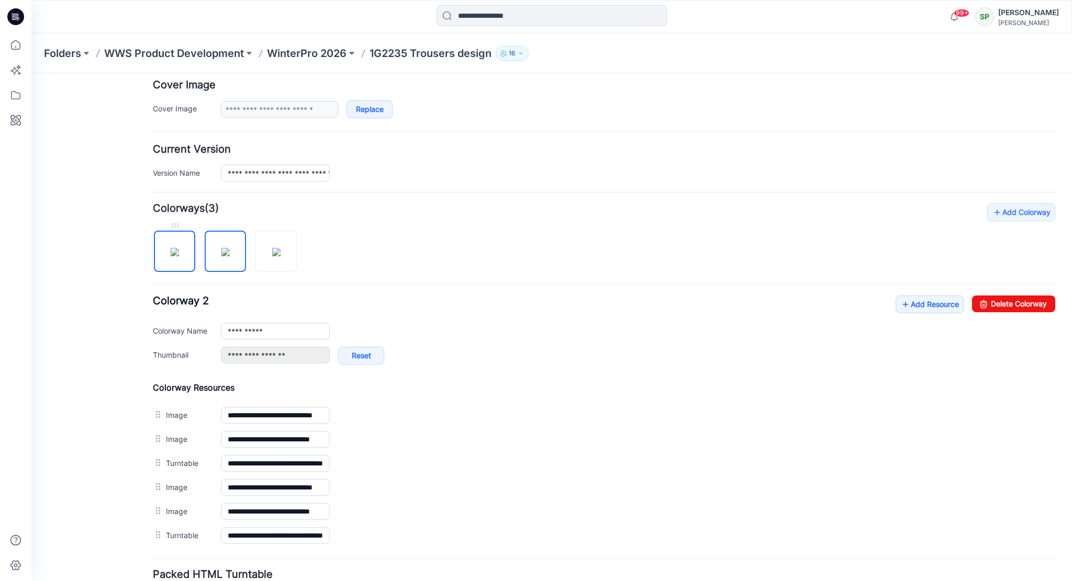
click at [179, 250] on img at bounding box center [175, 252] width 8 height 8
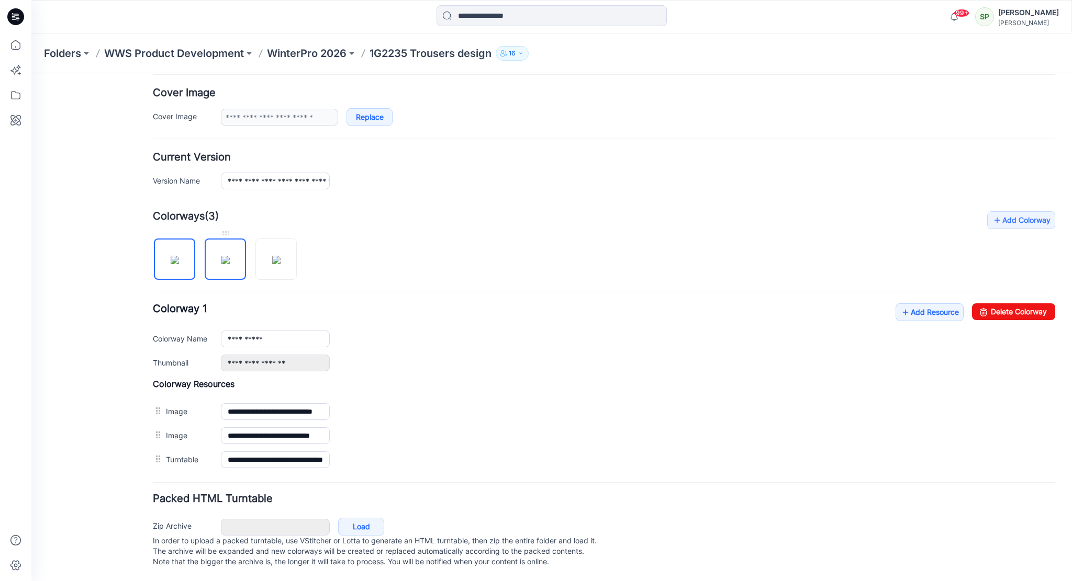
click at [228, 256] on img at bounding box center [225, 260] width 8 height 8
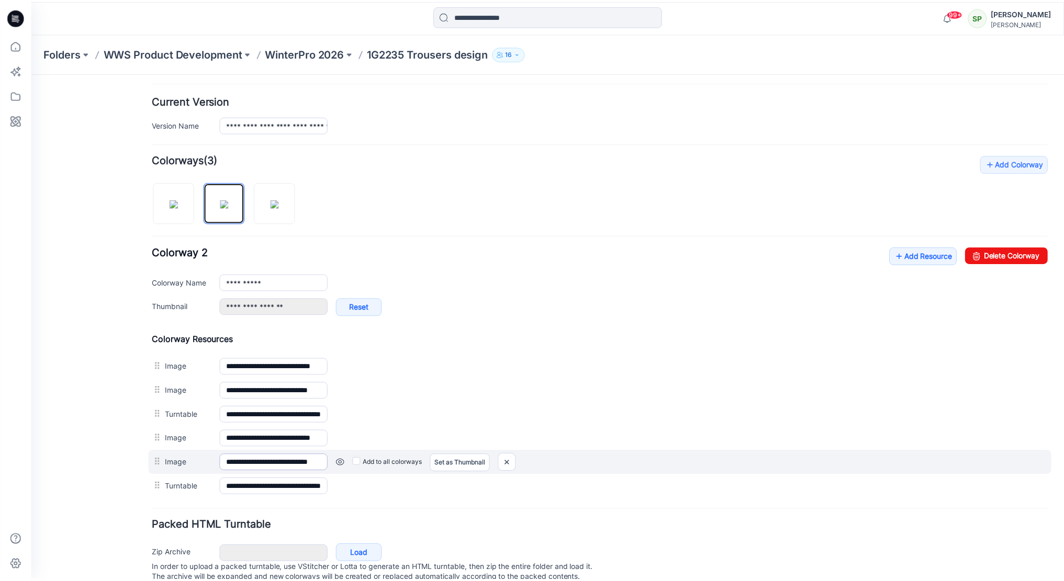
scroll to position [249, 0]
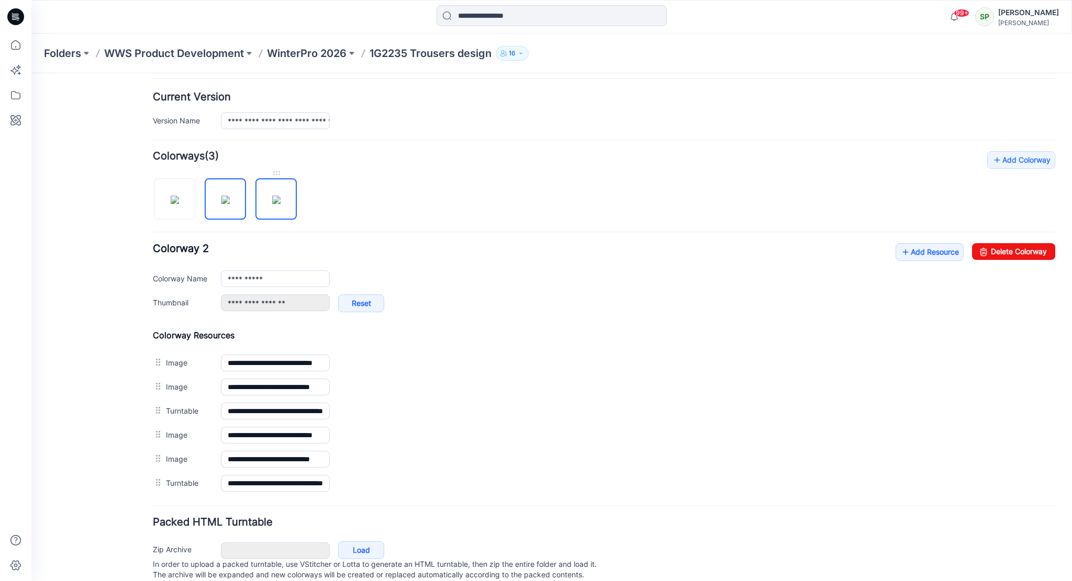
click at [272, 202] on img at bounding box center [276, 200] width 8 height 8
click at [278, 196] on img at bounding box center [276, 200] width 8 height 8
click at [227, 196] on img at bounding box center [225, 200] width 8 height 8
type input "**********"
click at [322, 51] on p "WinterPro 2026" at bounding box center [307, 53] width 80 height 15
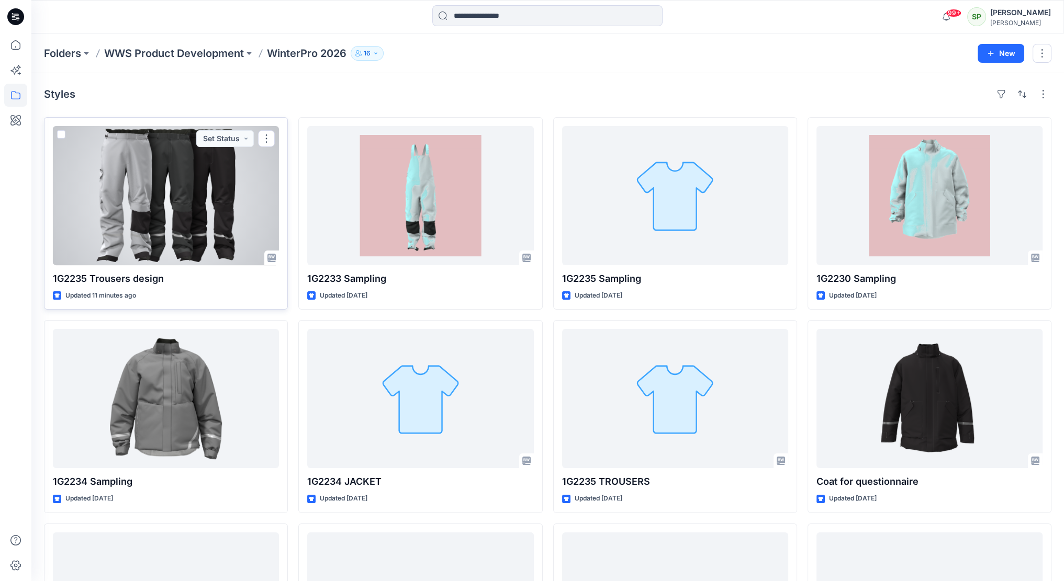
click at [209, 204] on div at bounding box center [166, 195] width 226 height 139
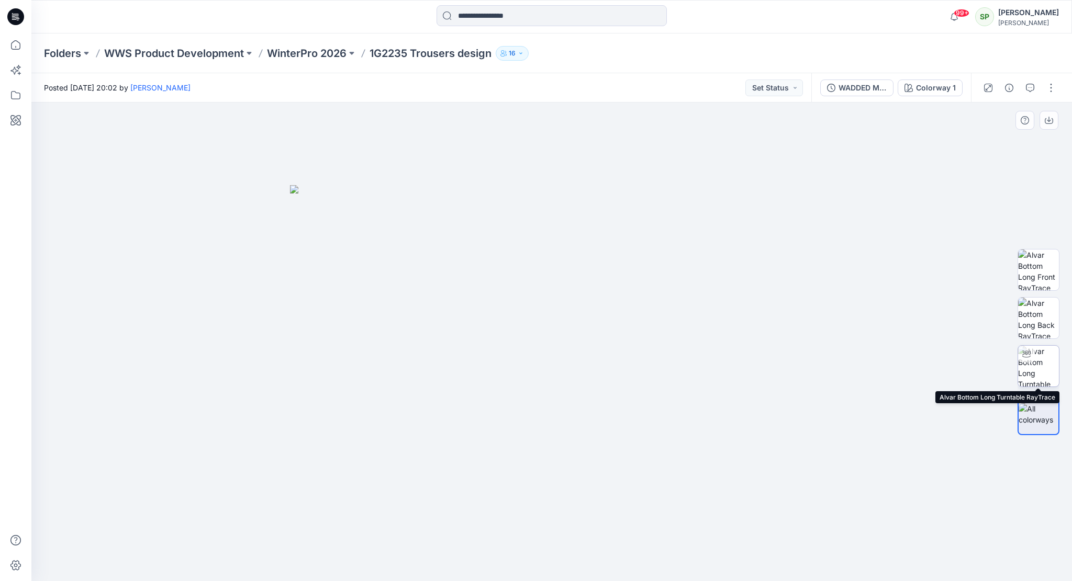
click at [1041, 366] on img at bounding box center [1038, 366] width 41 height 41
drag, startPoint x: 613, startPoint y: 567, endPoint x: 715, endPoint y: 554, distance: 102.8
click at [715, 554] on div at bounding box center [551, 342] width 1040 height 479
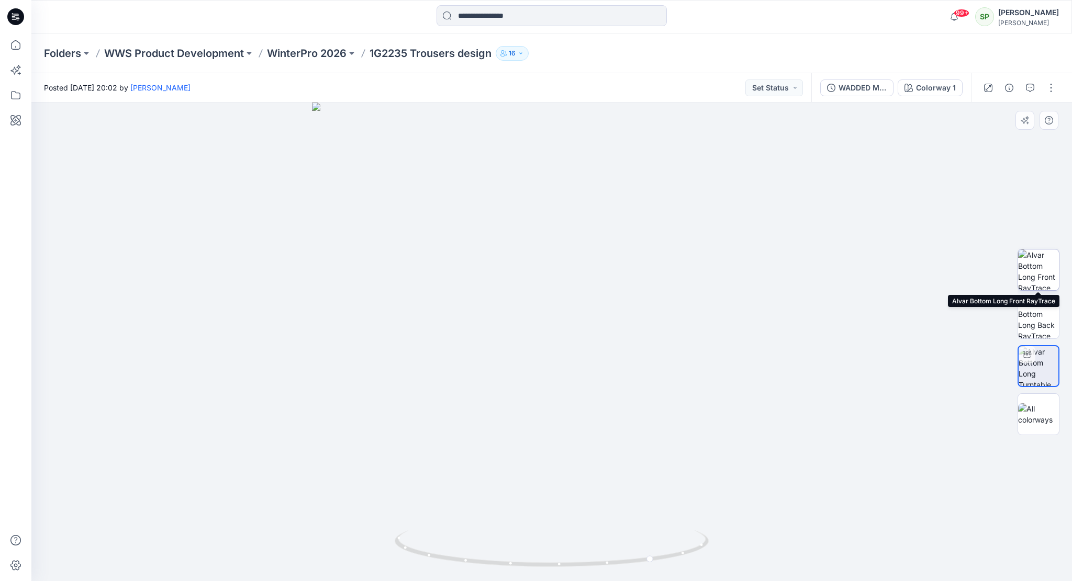
click at [1032, 271] on img at bounding box center [1038, 270] width 41 height 41
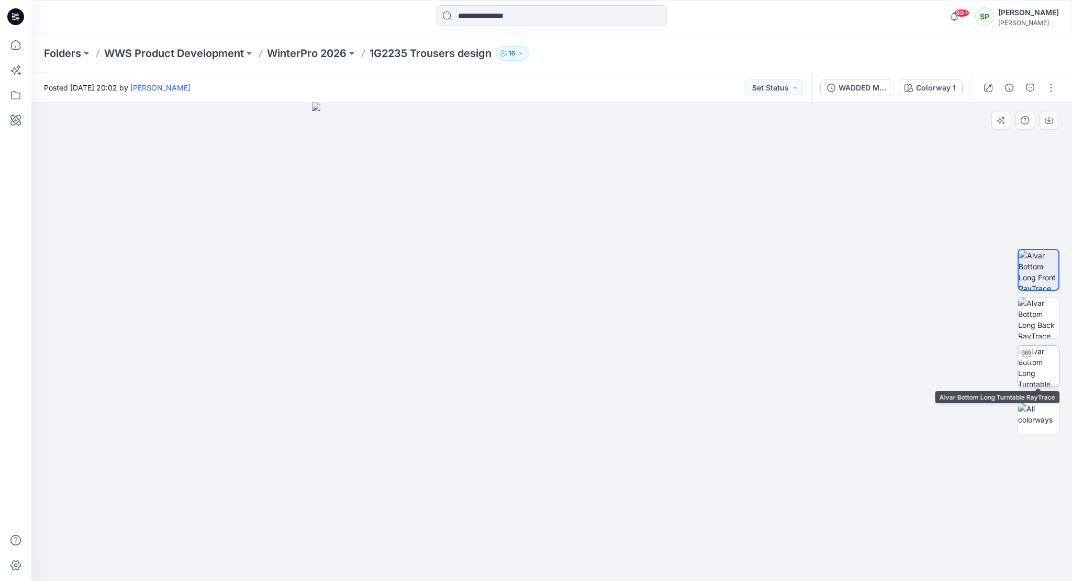
click at [1046, 363] on img at bounding box center [1038, 366] width 41 height 41
drag, startPoint x: 578, startPoint y: 567, endPoint x: 672, endPoint y: 569, distance: 94.2
click at [672, 569] on icon at bounding box center [553, 550] width 317 height 39
drag, startPoint x: 552, startPoint y: 492, endPoint x: 580, endPoint y: 304, distance: 190.4
click at [580, 304] on img at bounding box center [551, 254] width 656 height 656
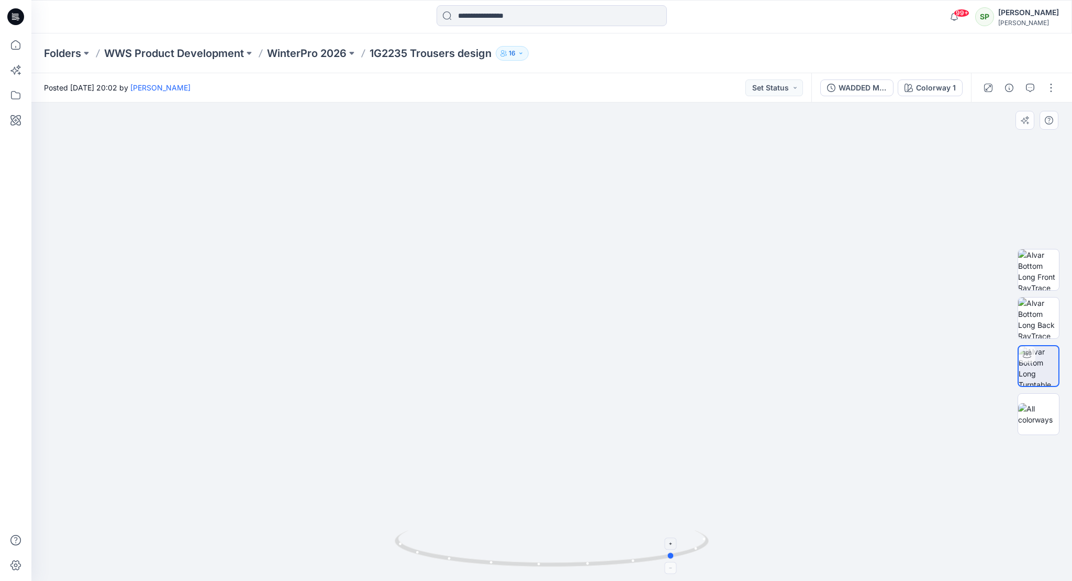
drag, startPoint x: 528, startPoint y: 567, endPoint x: 557, endPoint y: 569, distance: 29.3
click at [557, 569] on icon at bounding box center [553, 550] width 317 height 39
drag, startPoint x: 625, startPoint y: 564, endPoint x: 668, endPoint y: 565, distance: 42.9
click at [668, 565] on icon at bounding box center [553, 550] width 317 height 39
drag, startPoint x: 542, startPoint y: 469, endPoint x: 651, endPoint y: 481, distance: 109.5
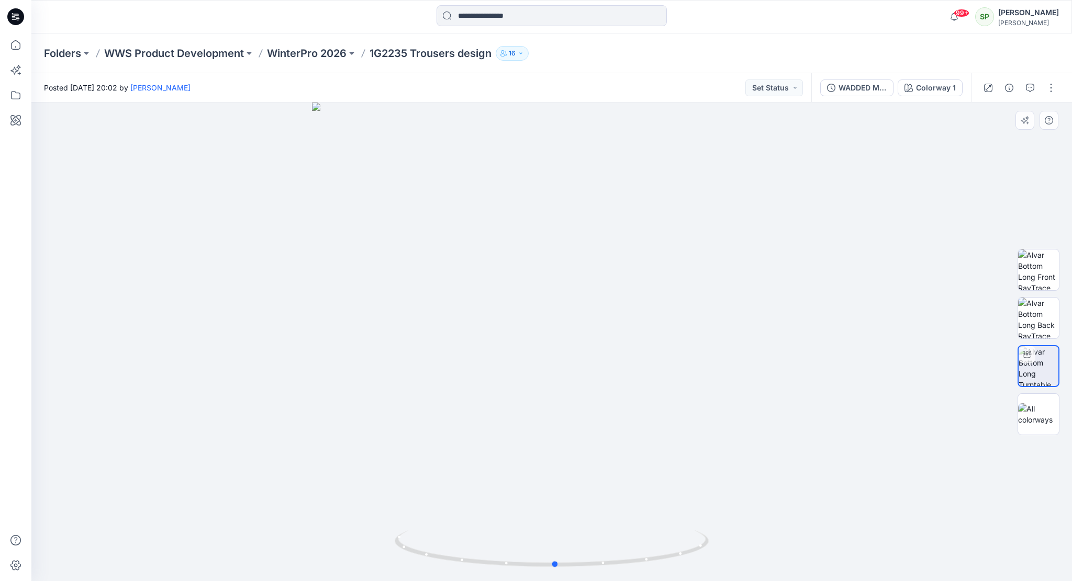
click at [651, 481] on div at bounding box center [551, 342] width 1040 height 479
click at [1047, 412] on img at bounding box center [1038, 414] width 41 height 22
click at [1040, 361] on img at bounding box center [1038, 366] width 41 height 41
drag, startPoint x: 669, startPoint y: 557, endPoint x: 671, endPoint y: 567, distance: 10.2
click at [671, 567] on icon at bounding box center [553, 550] width 317 height 39
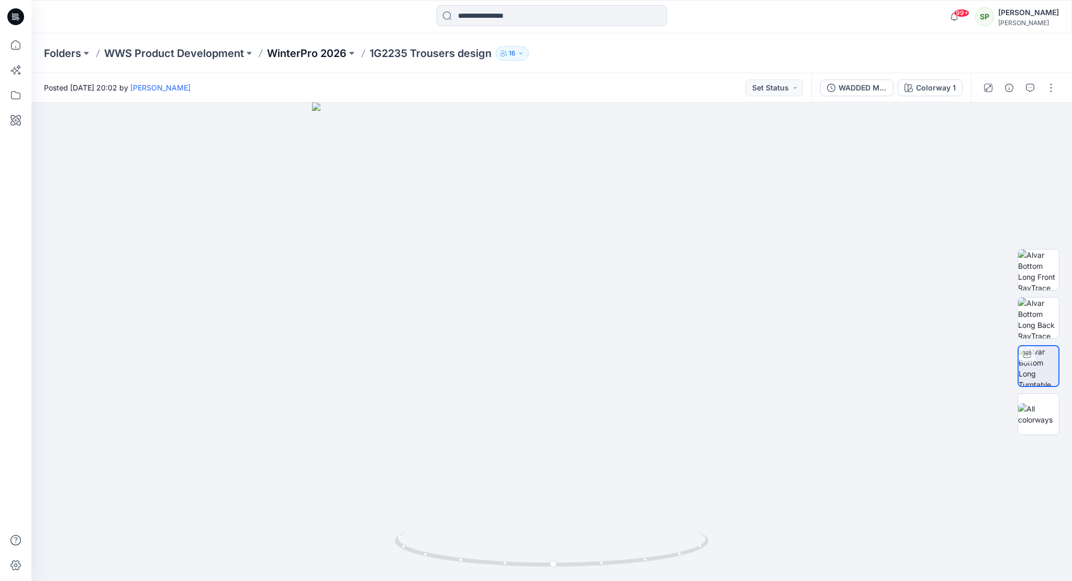
click at [308, 55] on p "WinterPro 2026" at bounding box center [307, 53] width 80 height 15
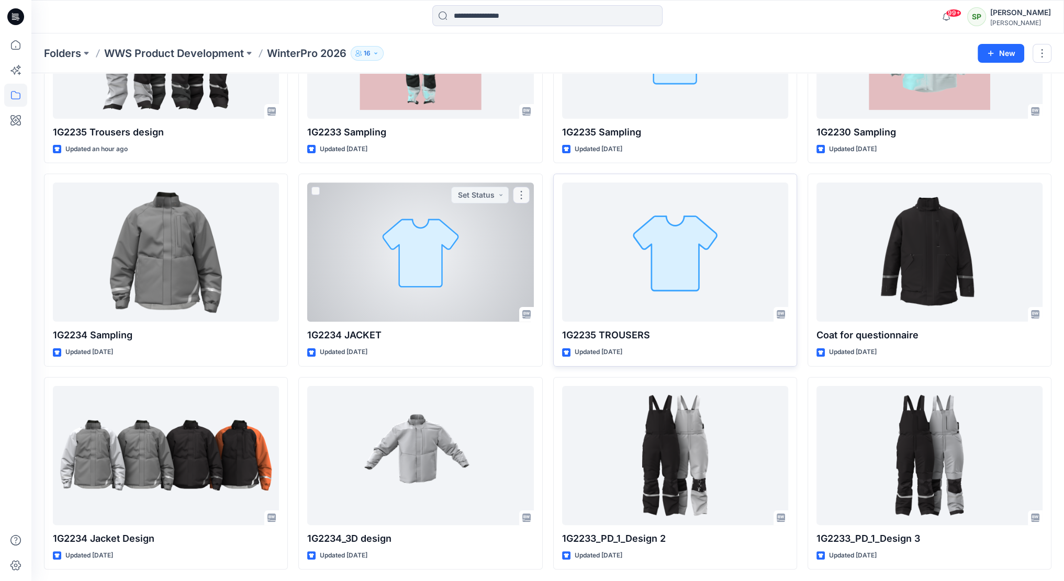
scroll to position [184, 0]
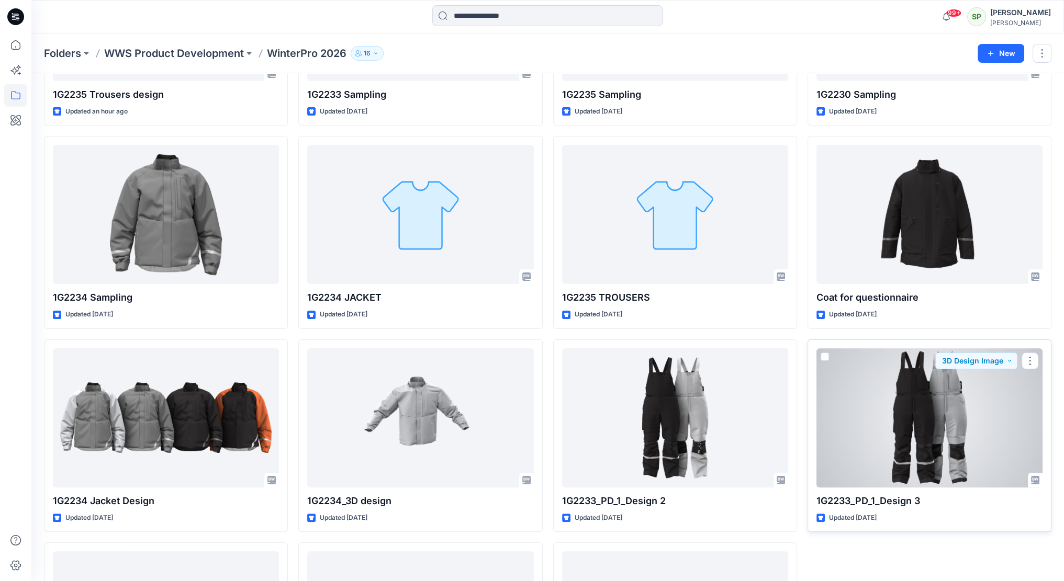
click at [907, 380] on div at bounding box center [929, 418] width 226 height 139
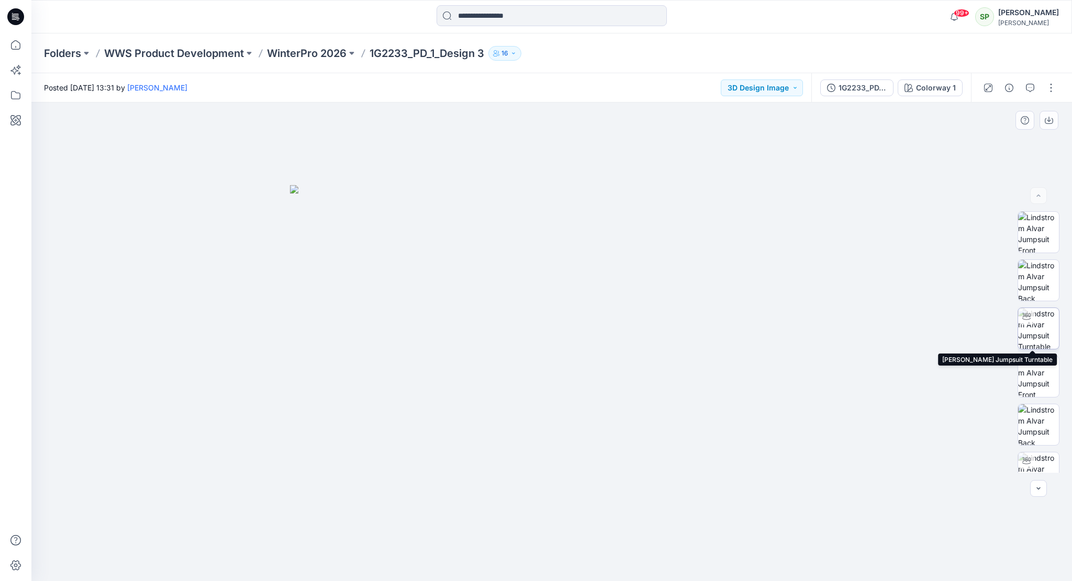
click at [1048, 319] on img at bounding box center [1038, 328] width 41 height 41
drag, startPoint x: 692, startPoint y: 549, endPoint x: 418, endPoint y: 513, distance: 276.7
click at [418, 513] on div at bounding box center [551, 342] width 1040 height 479
drag, startPoint x: 691, startPoint y: 555, endPoint x: 566, endPoint y: 567, distance: 125.7
click at [566, 567] on icon at bounding box center [553, 550] width 317 height 39
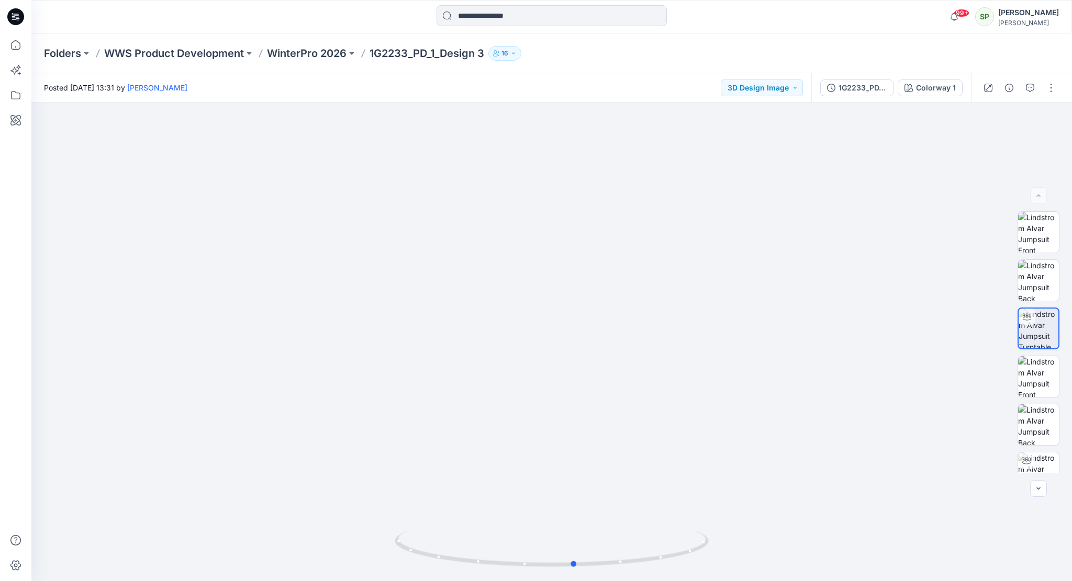
drag, startPoint x: 477, startPoint y: 563, endPoint x: 586, endPoint y: 603, distance: 115.4
click at [586, 581] on html "99+ Notifications Your style 1G2235 Trousers design has been updated with WADDE…" at bounding box center [536, 297] width 1072 height 595
click at [301, 52] on p "WinterPro 2026" at bounding box center [307, 53] width 80 height 15
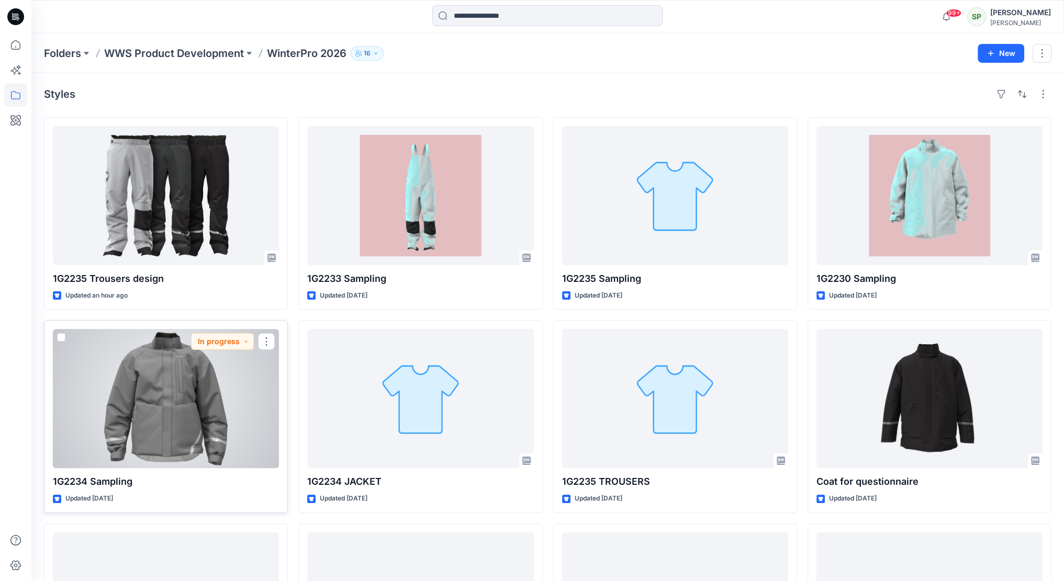
click at [178, 398] on div at bounding box center [166, 398] width 226 height 139
